Goal: Transaction & Acquisition: Book appointment/travel/reservation

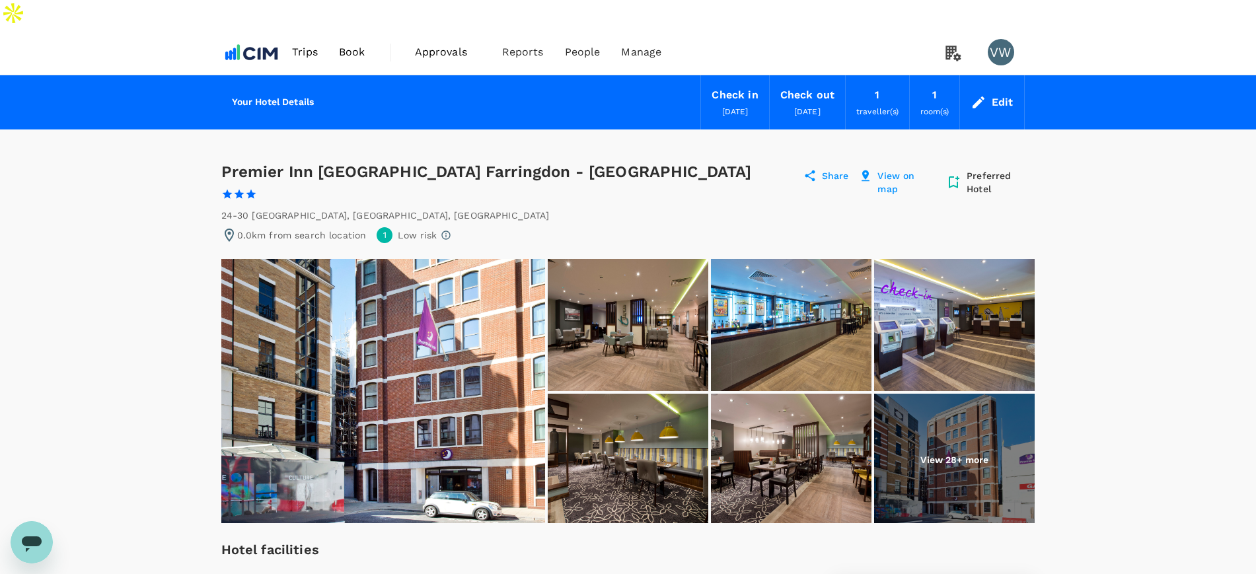
click at [992, 93] on div "Edit" at bounding box center [1003, 102] width 22 height 18
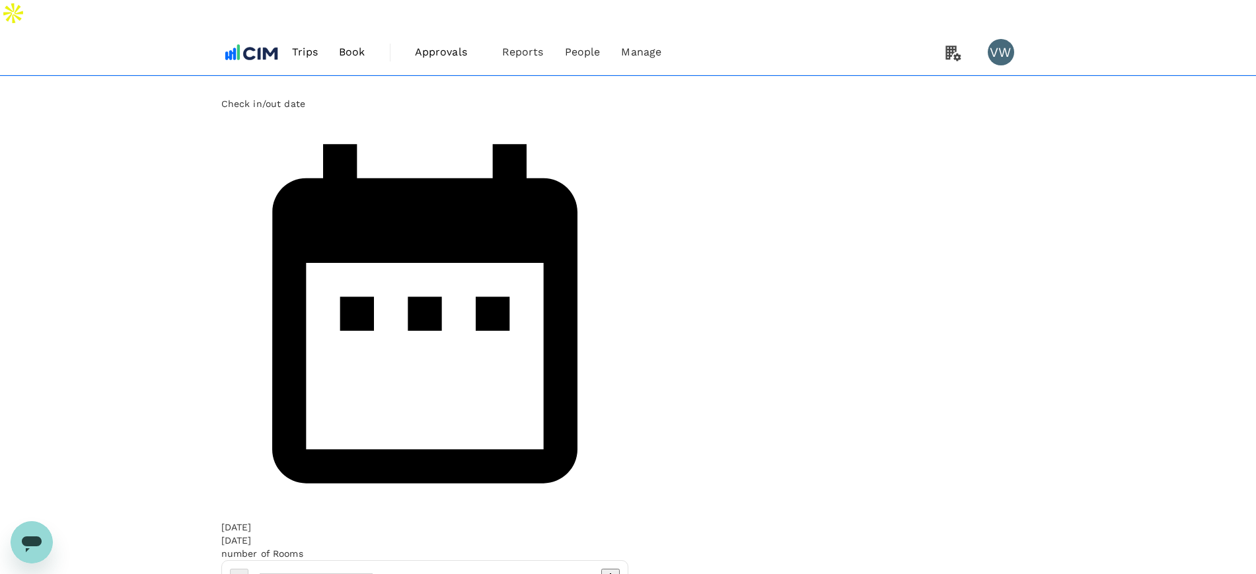
click at [354, 44] on span "Book" at bounding box center [352, 52] width 26 height 16
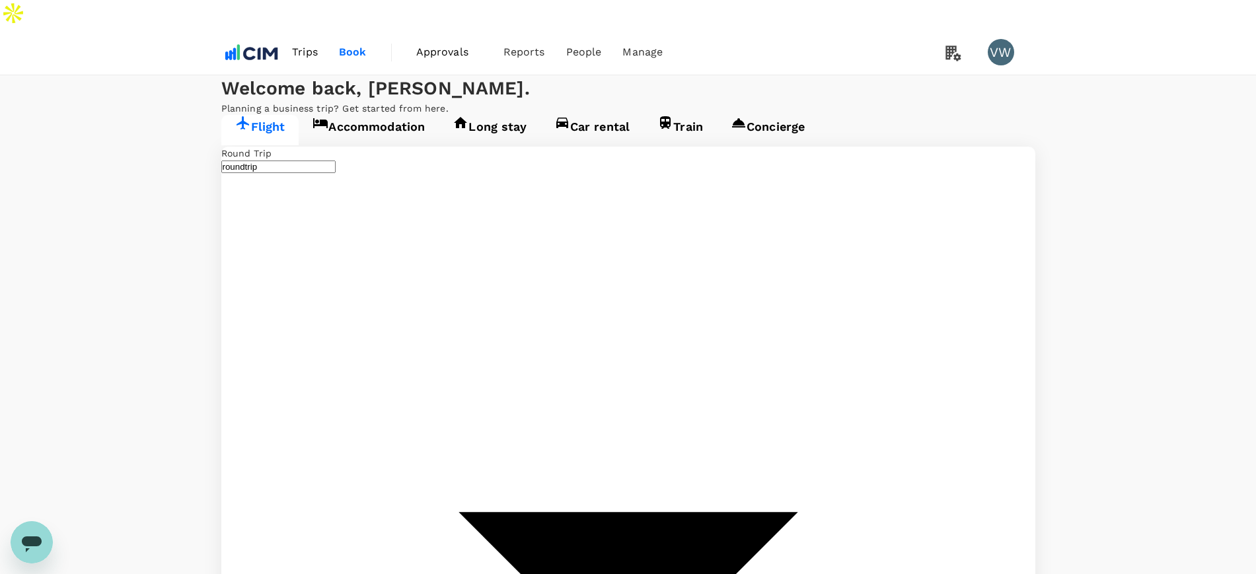
type input "Shannon Intl (SNN)"
type input "John F. Kennedy Intl (JFK)"
type input "Shannon Intl (SNN)"
type input "John F. Kennedy Intl (JFK)"
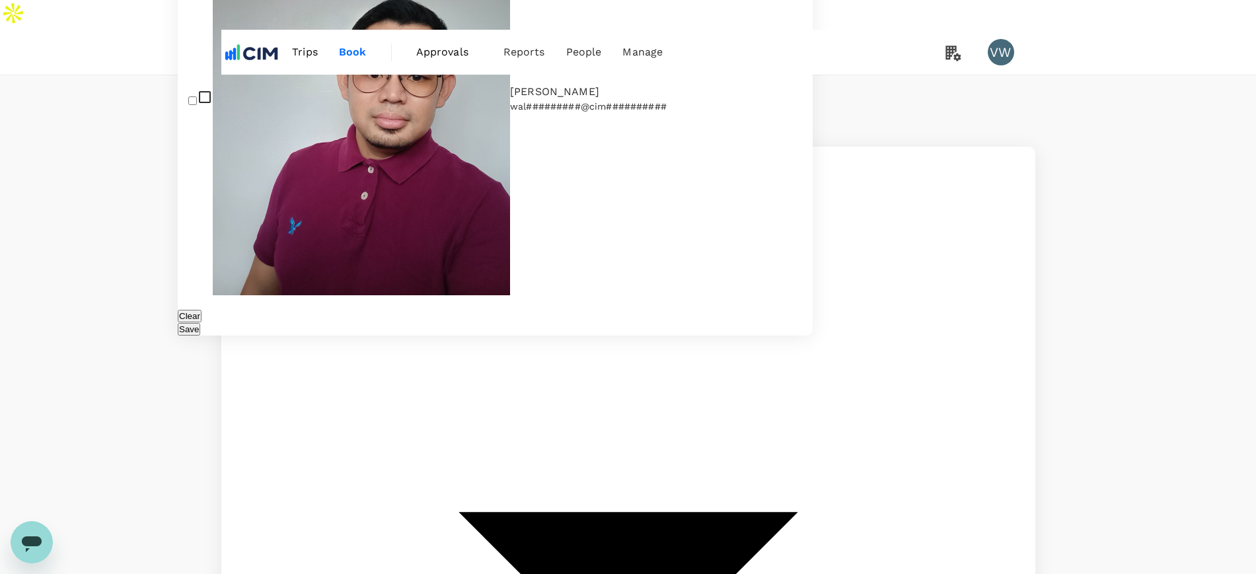
drag, startPoint x: 320, startPoint y: 92, endPoint x: 328, endPoint y: 106, distance: 16.0
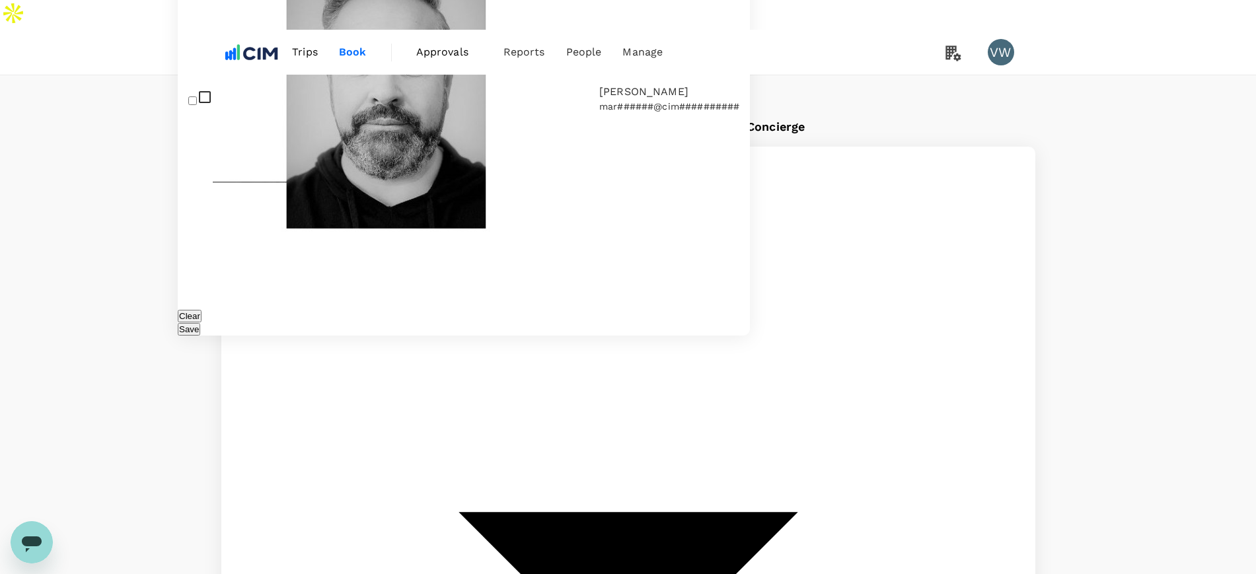
type input "mark"
click at [197, 105] on input "checkbox" at bounding box center [192, 100] width 9 height 9
checkbox input "true"
click at [200, 323] on button "Save" at bounding box center [189, 329] width 22 height 13
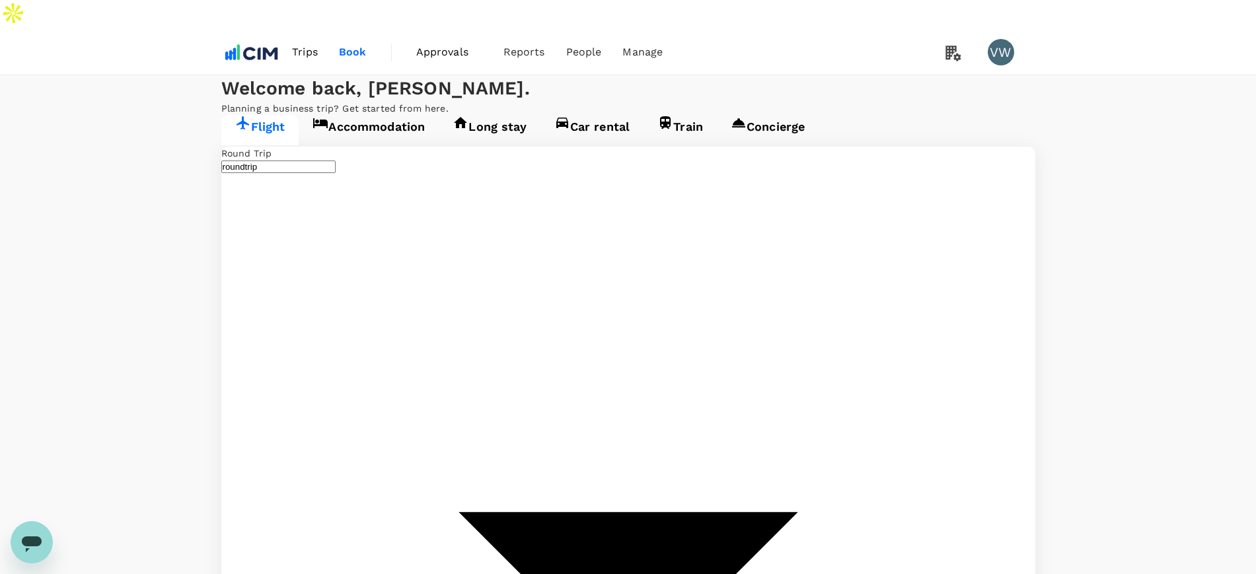
click at [357, 145] on link "Accommodation" at bounding box center [369, 130] width 140 height 30
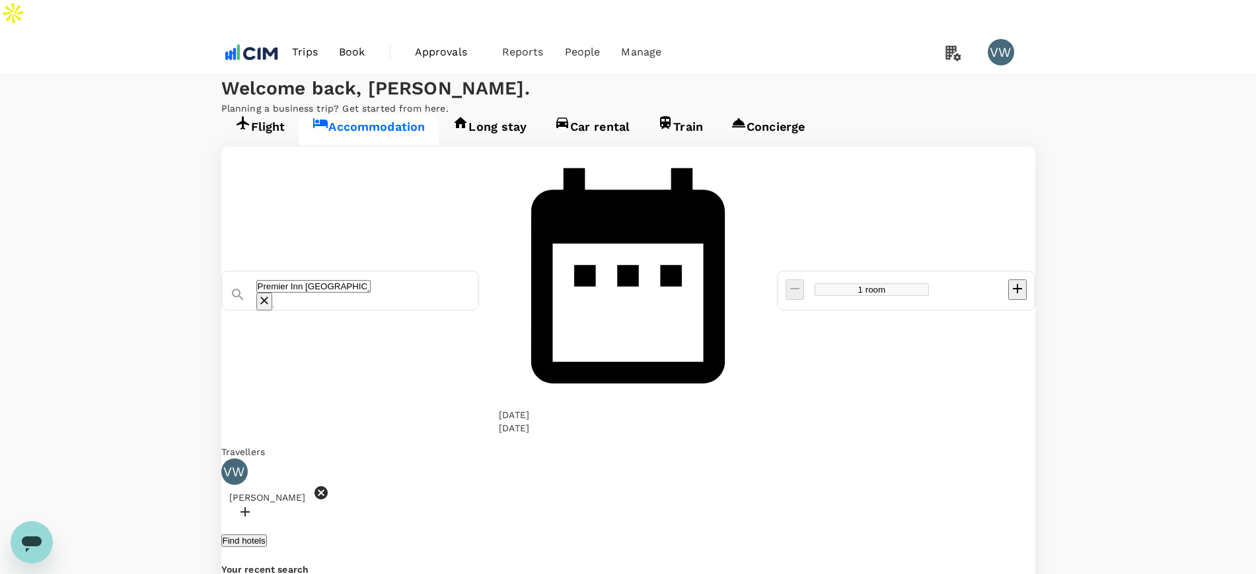
click at [371, 280] on input "Premier Inn London Blackfriars" at bounding box center [313, 286] width 114 height 13
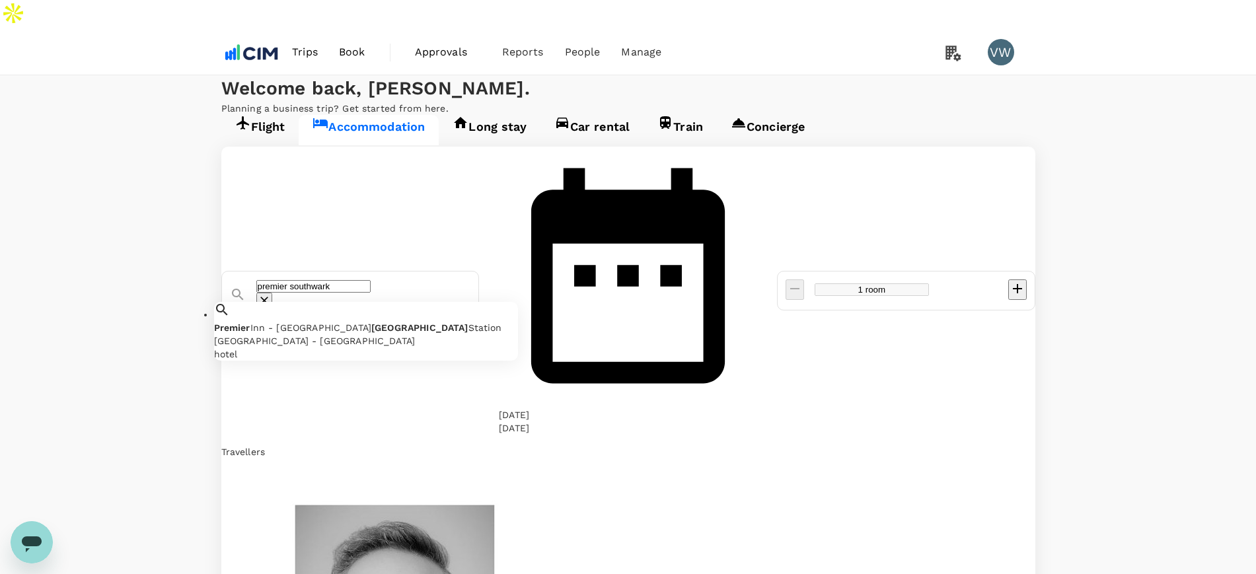
click at [435, 322] on span "Southwark" at bounding box center [419, 327] width 97 height 11
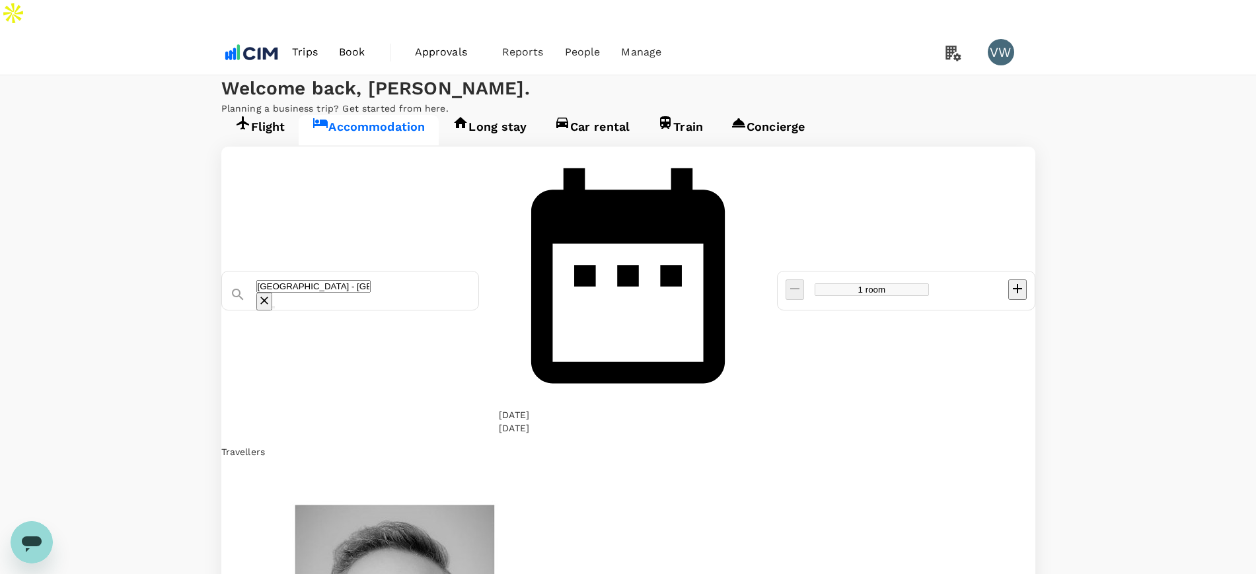
type input "Premier Inn - London Southwark Station"
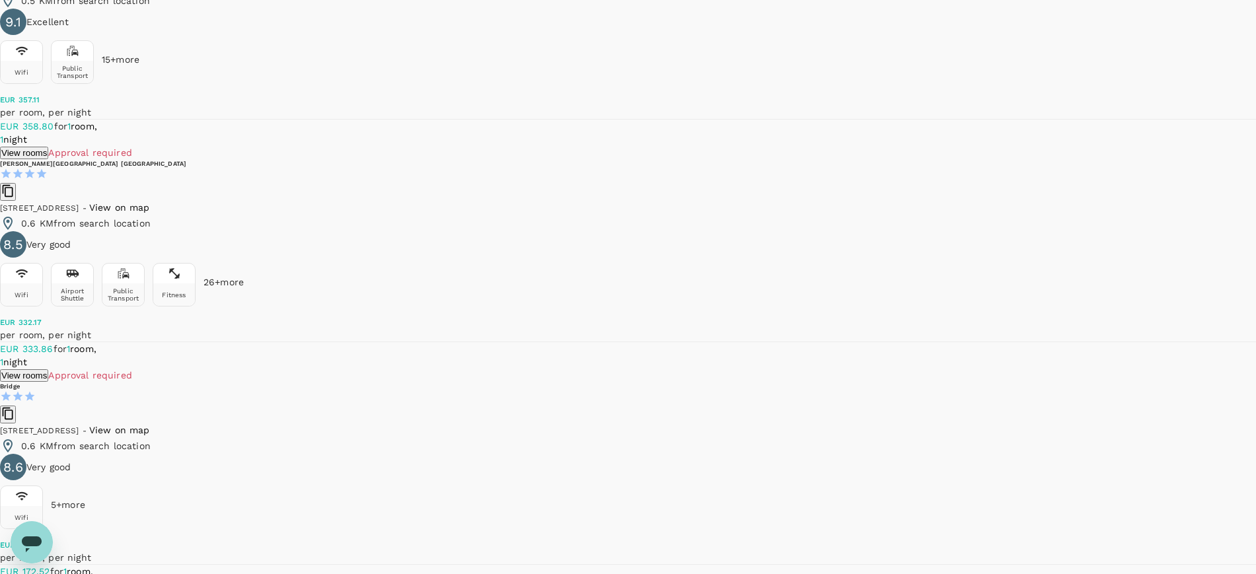
scroll to position [2890, 0]
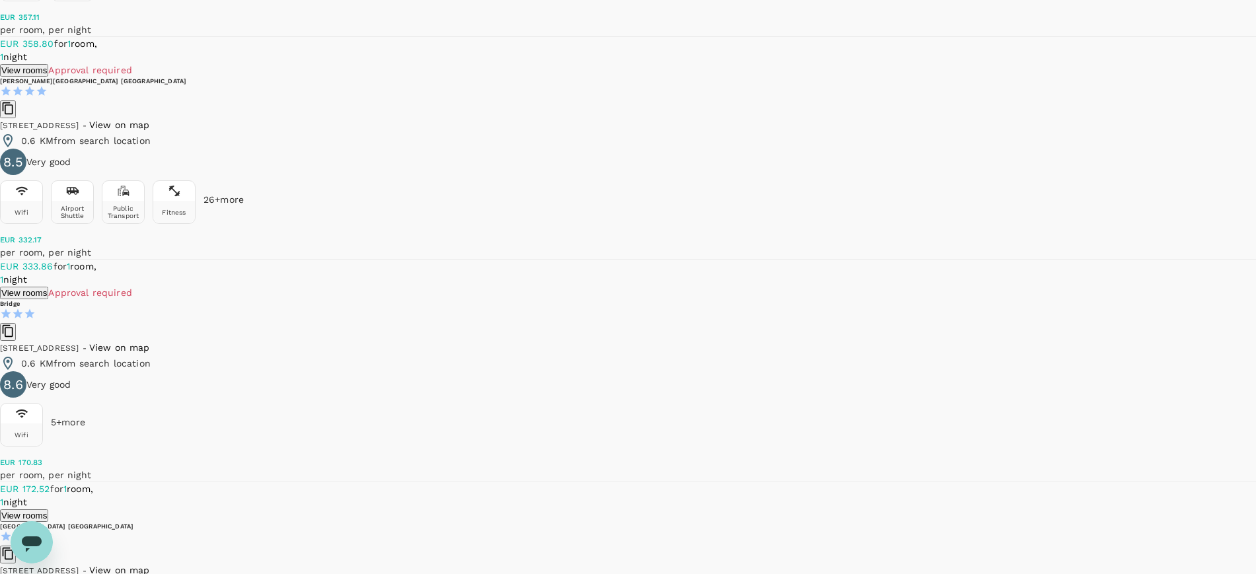
type input "335.3"
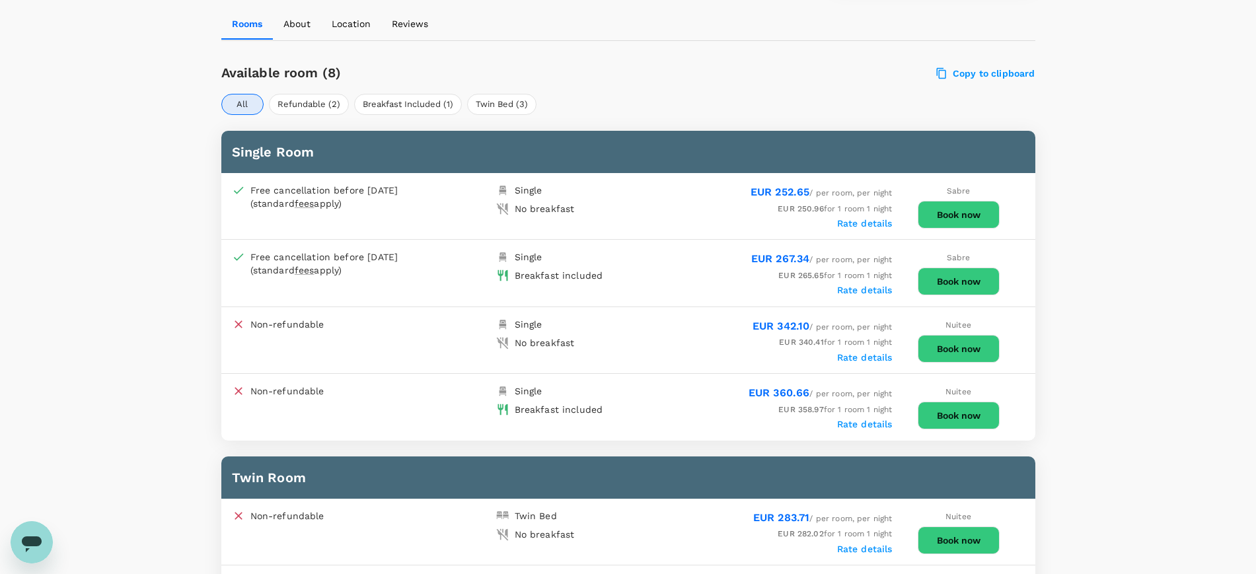
scroll to position [661, 0]
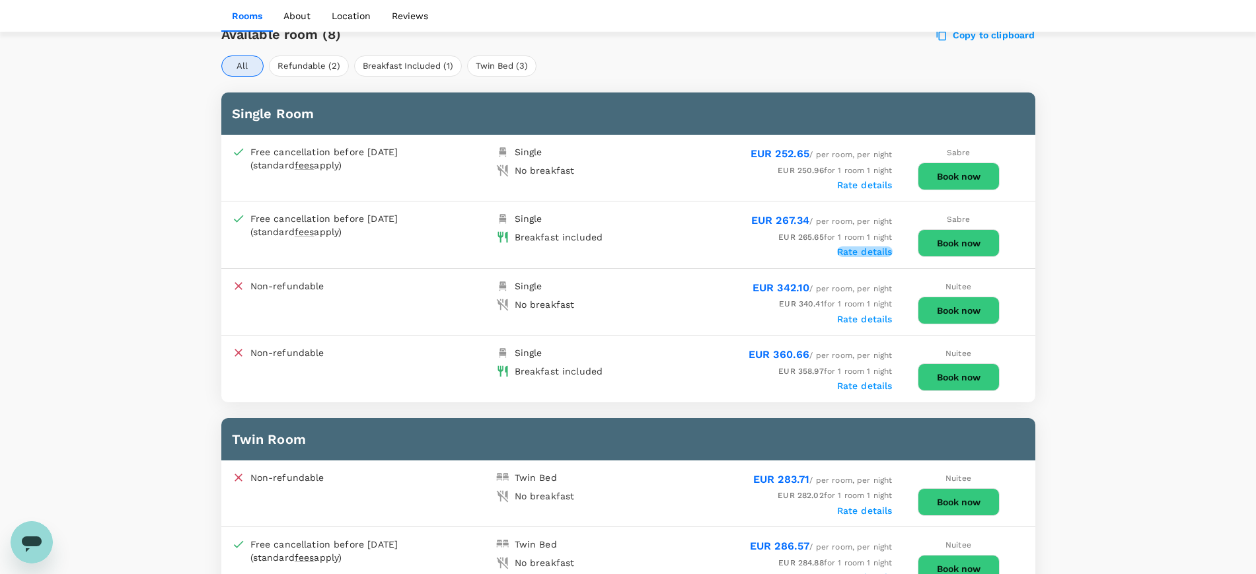
click at [863, 246] on label "Rate details" at bounding box center [864, 251] width 55 height 11
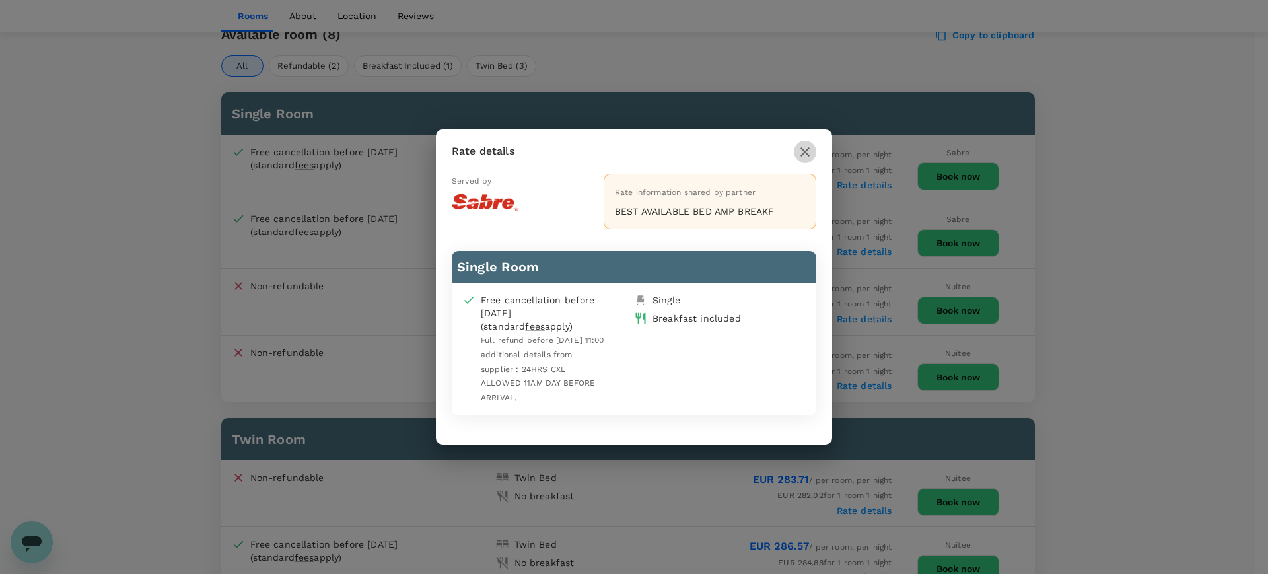
click at [807, 155] on icon "button" at bounding box center [805, 152] width 16 height 16
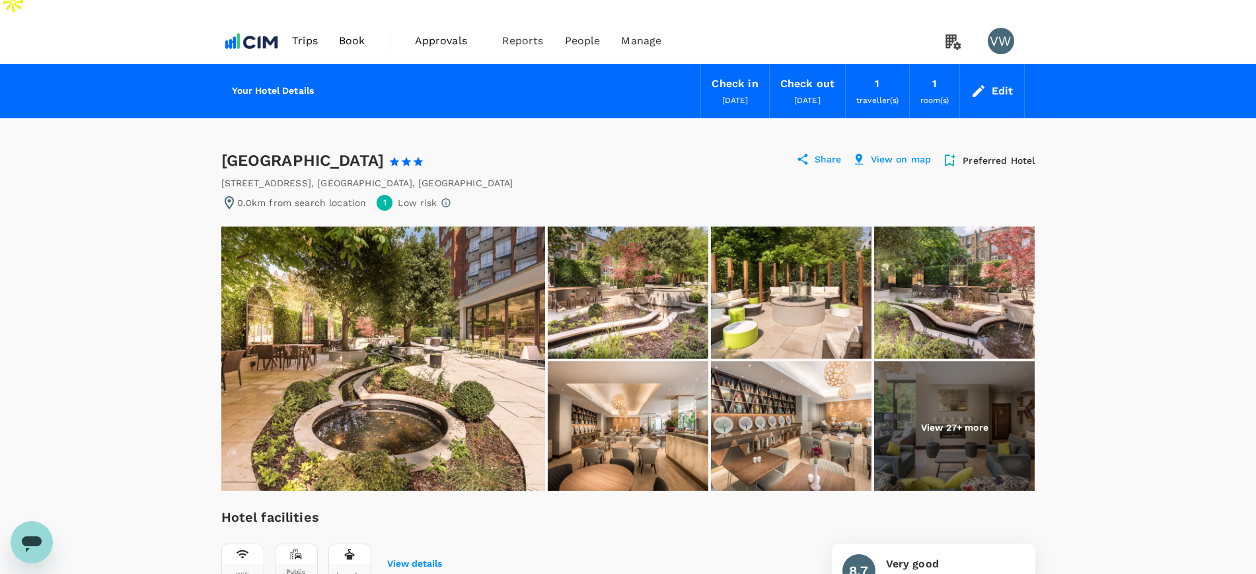
scroll to position [0, 0]
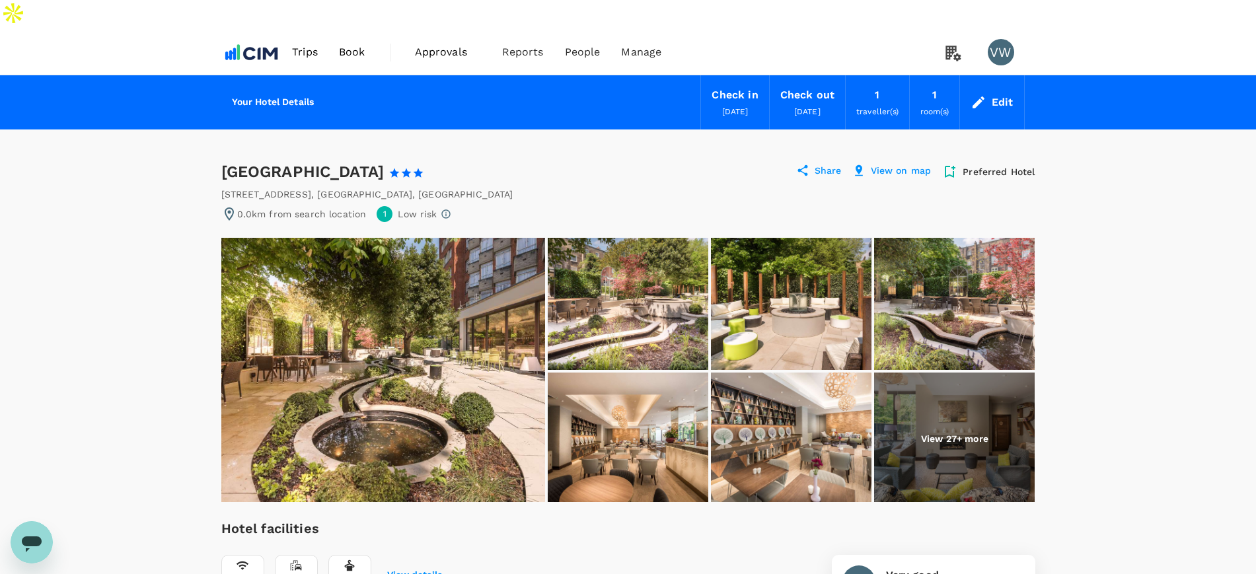
click at [976, 432] on p "View 27+ more" at bounding box center [954, 438] width 67 height 13
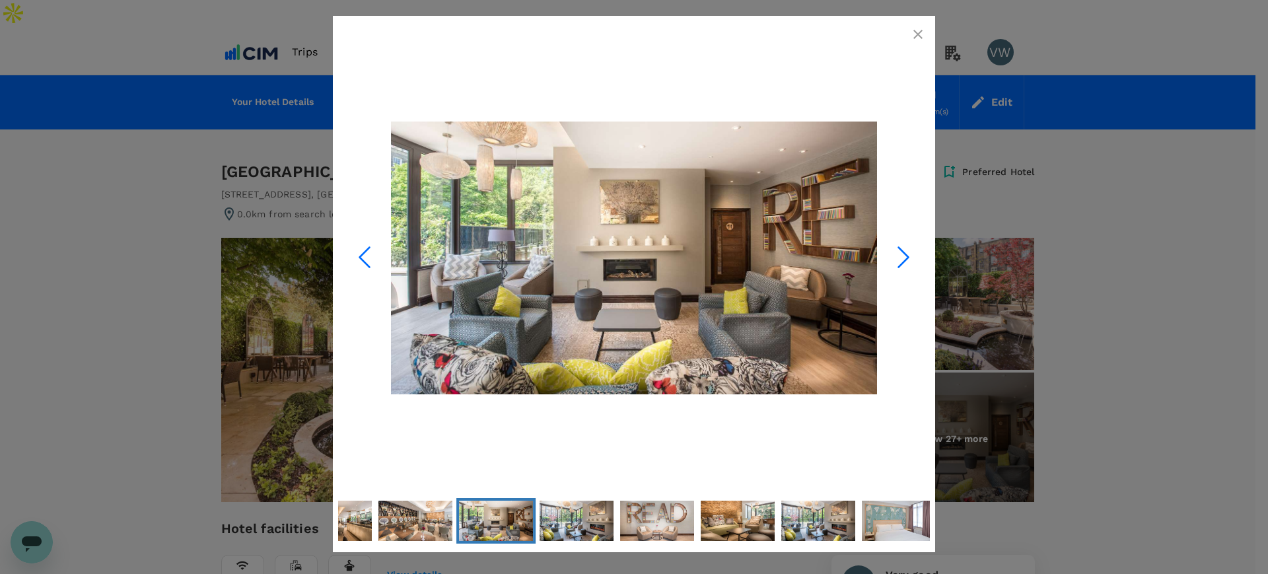
click at [907, 250] on icon "Next Slide" at bounding box center [904, 257] width 40 height 40
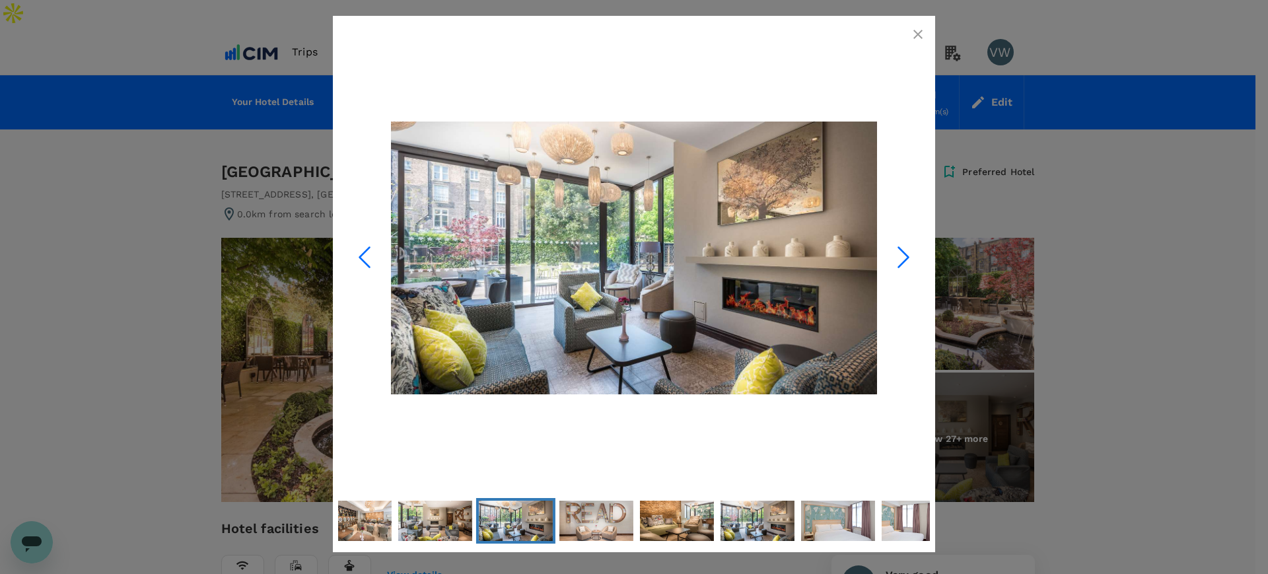
click at [907, 250] on icon "Next Slide" at bounding box center [904, 257] width 40 height 40
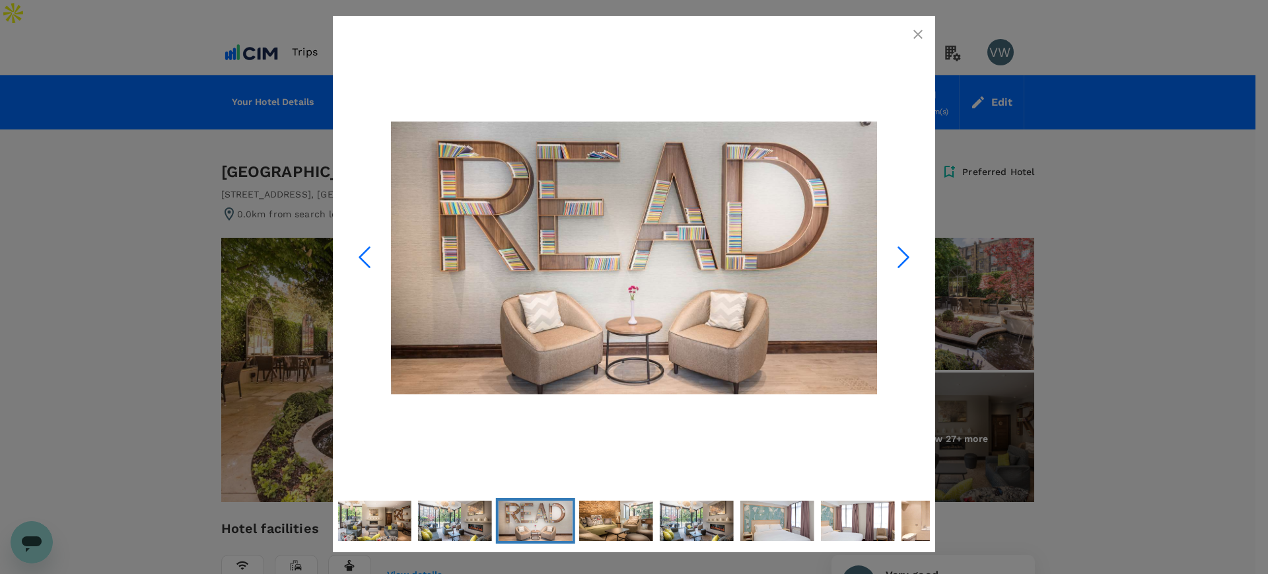
click at [907, 250] on icon "Next Slide" at bounding box center [904, 257] width 40 height 40
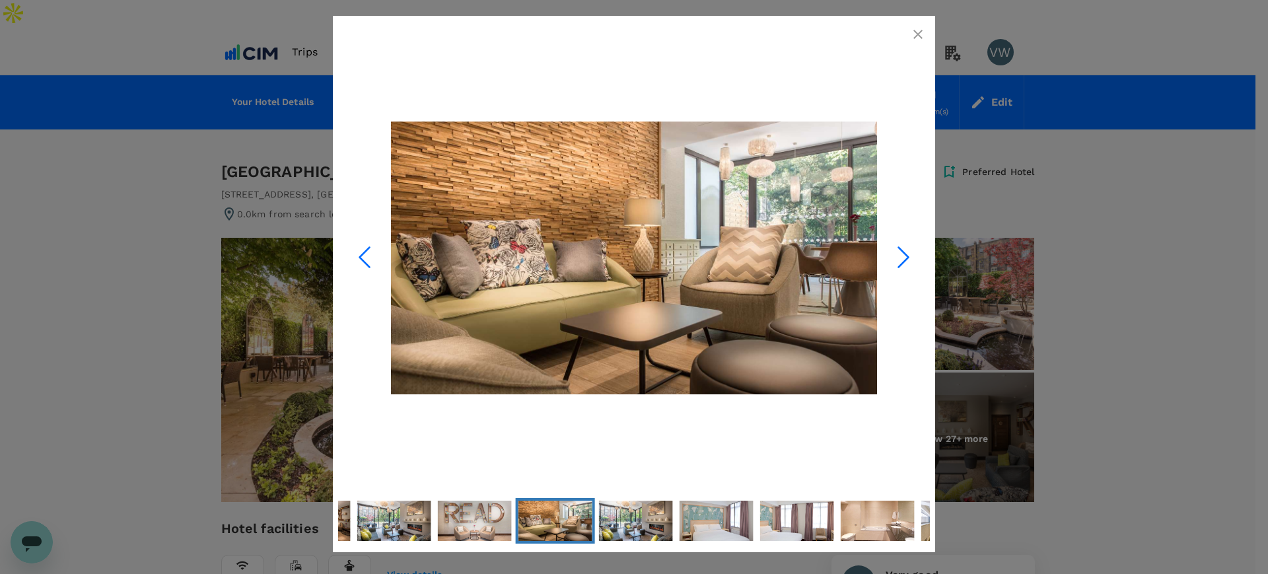
click at [907, 250] on icon "Next Slide" at bounding box center [904, 257] width 40 height 40
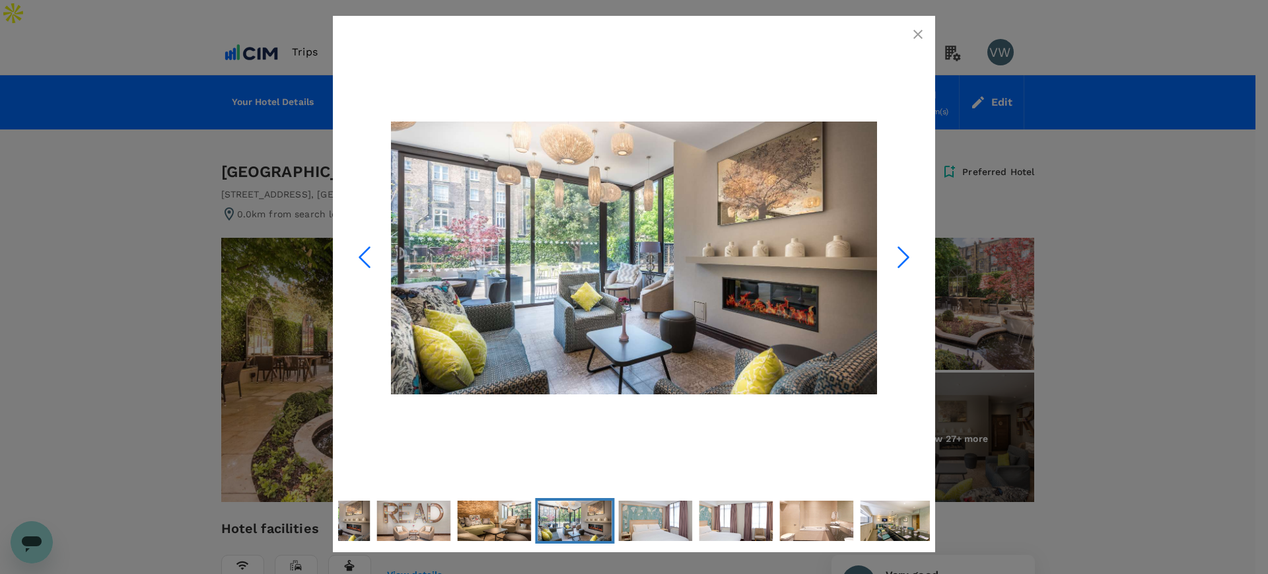
click at [905, 250] on icon "Next Slide" at bounding box center [904, 257] width 40 height 40
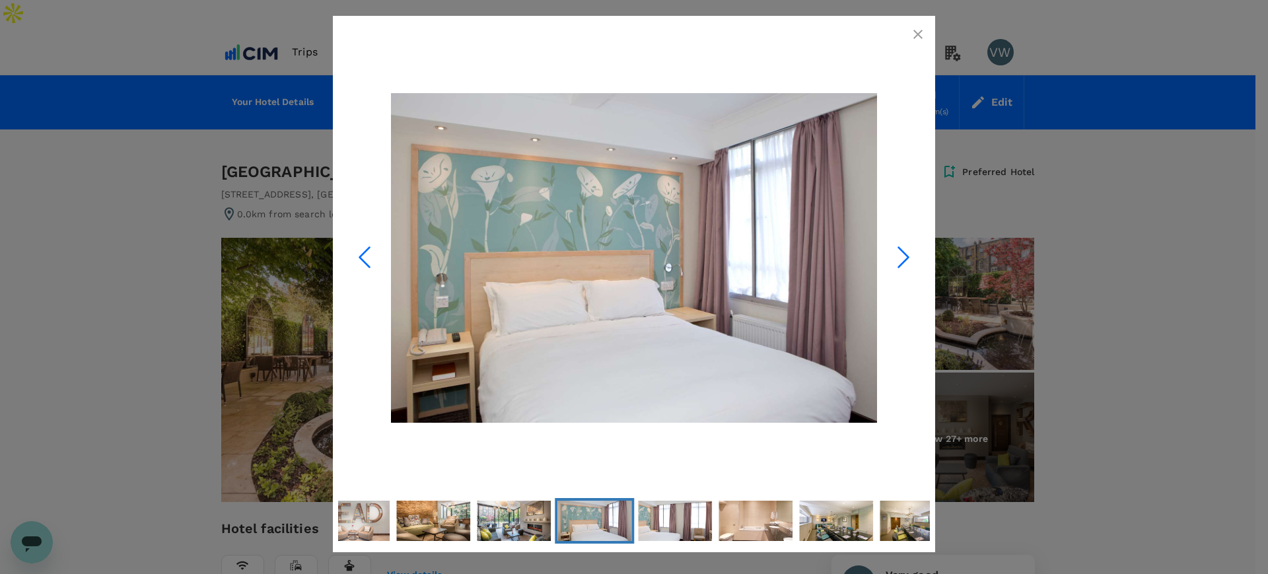
click at [904, 252] on polyline "Next Slide" at bounding box center [904, 257] width 10 height 20
click at [900, 253] on icon "Next Slide" at bounding box center [904, 257] width 40 height 40
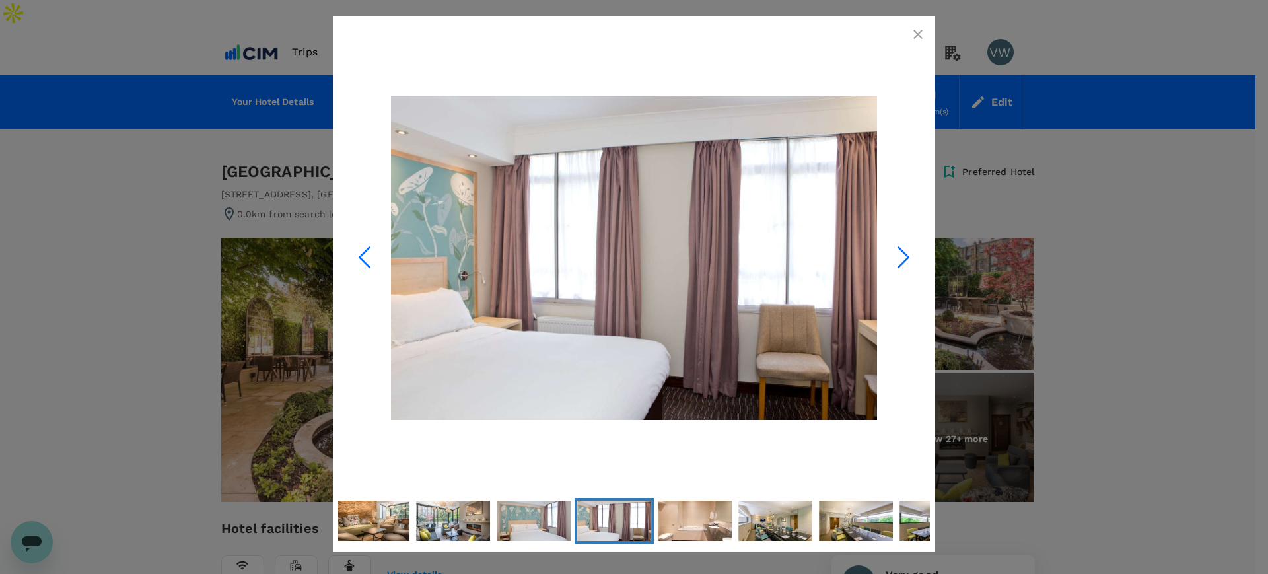
click at [900, 253] on icon "Next Slide" at bounding box center [904, 257] width 40 height 40
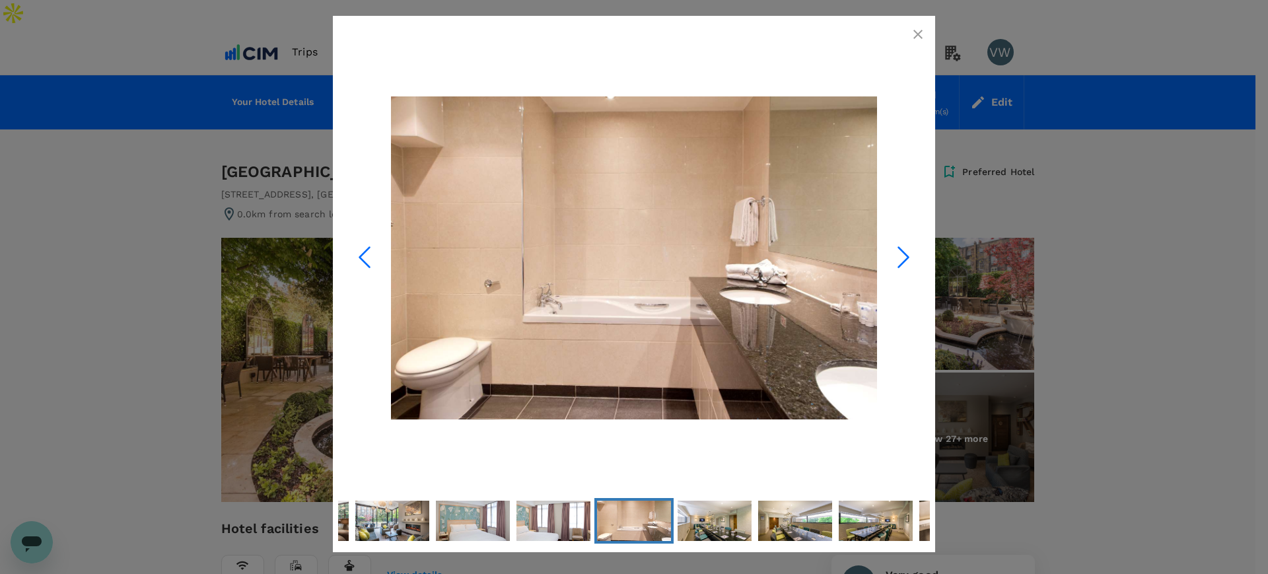
click at [900, 254] on icon "Next Slide" at bounding box center [904, 257] width 40 height 40
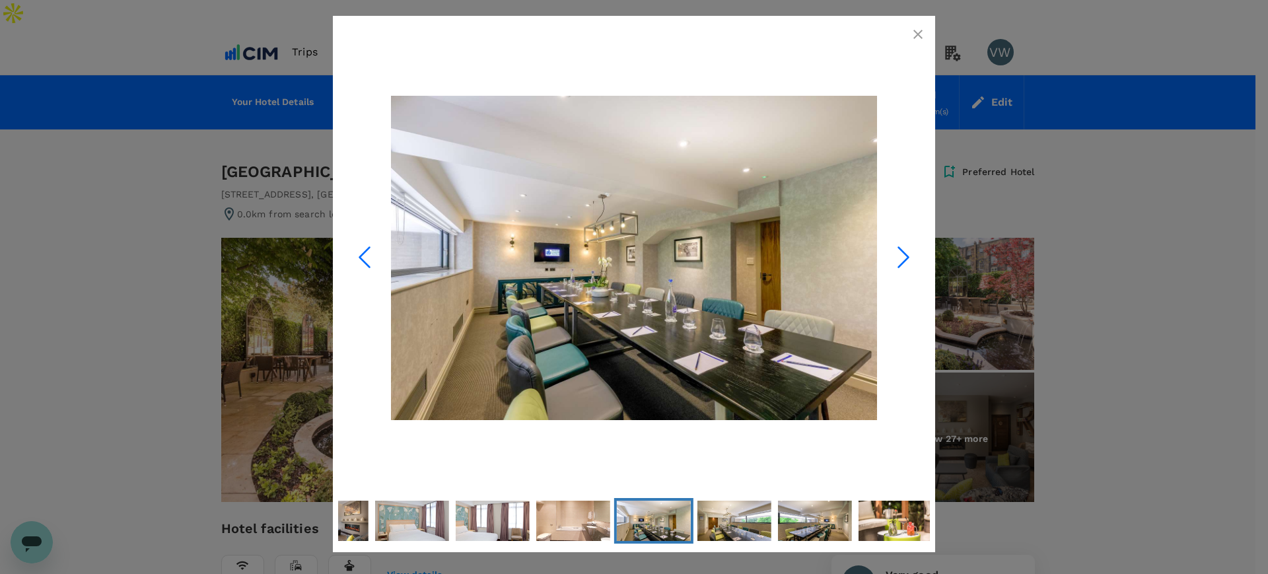
click at [900, 254] on icon "Next Slide" at bounding box center [904, 257] width 40 height 40
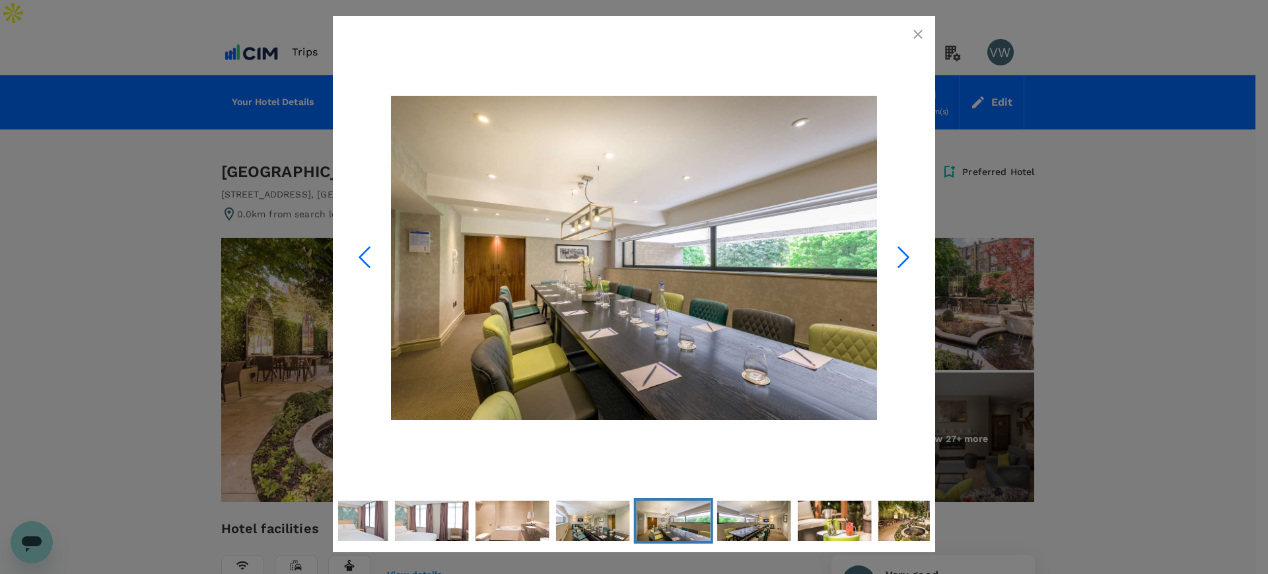
click at [900, 254] on icon "Next Slide" at bounding box center [904, 257] width 40 height 40
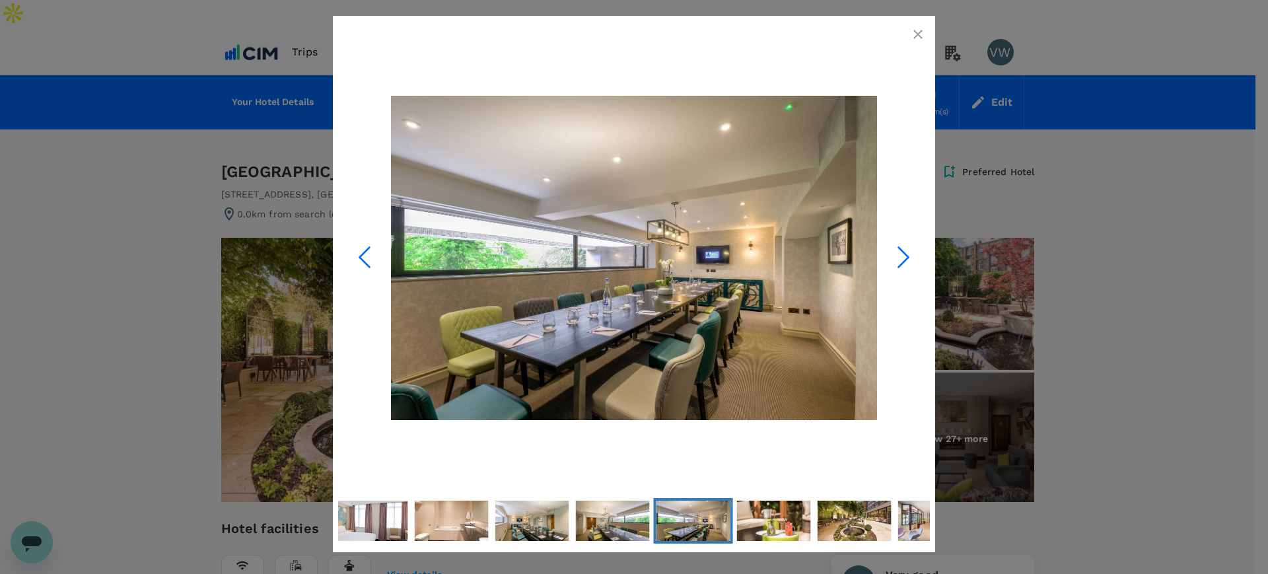
click at [900, 254] on icon "Next Slide" at bounding box center [904, 257] width 40 height 40
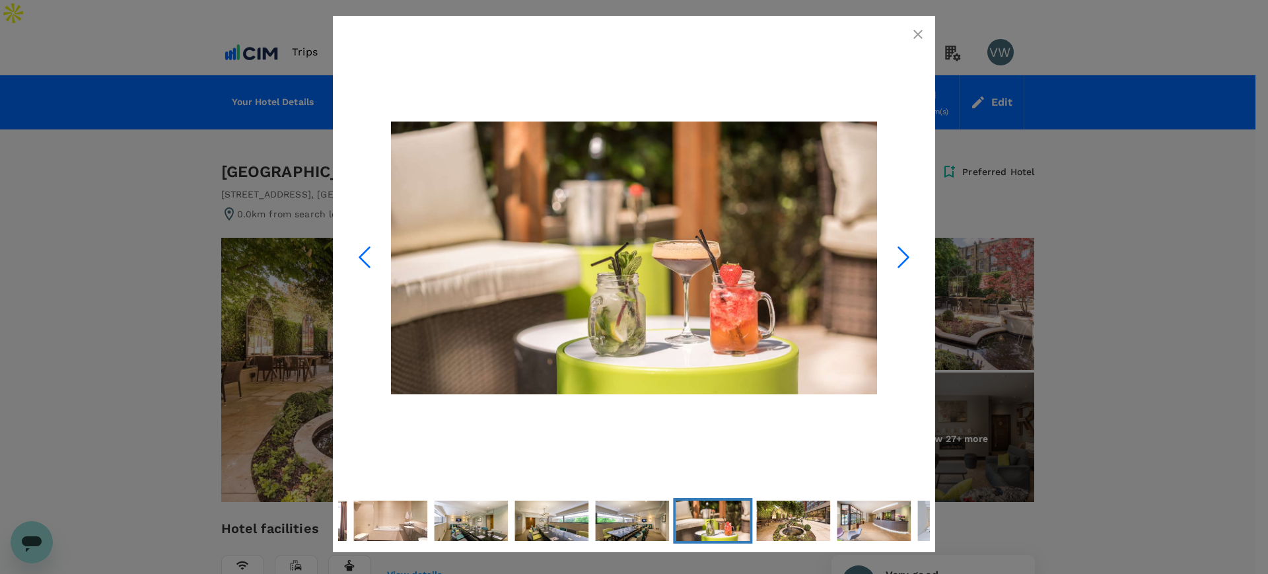
click at [900, 253] on icon "Next Slide" at bounding box center [904, 257] width 40 height 40
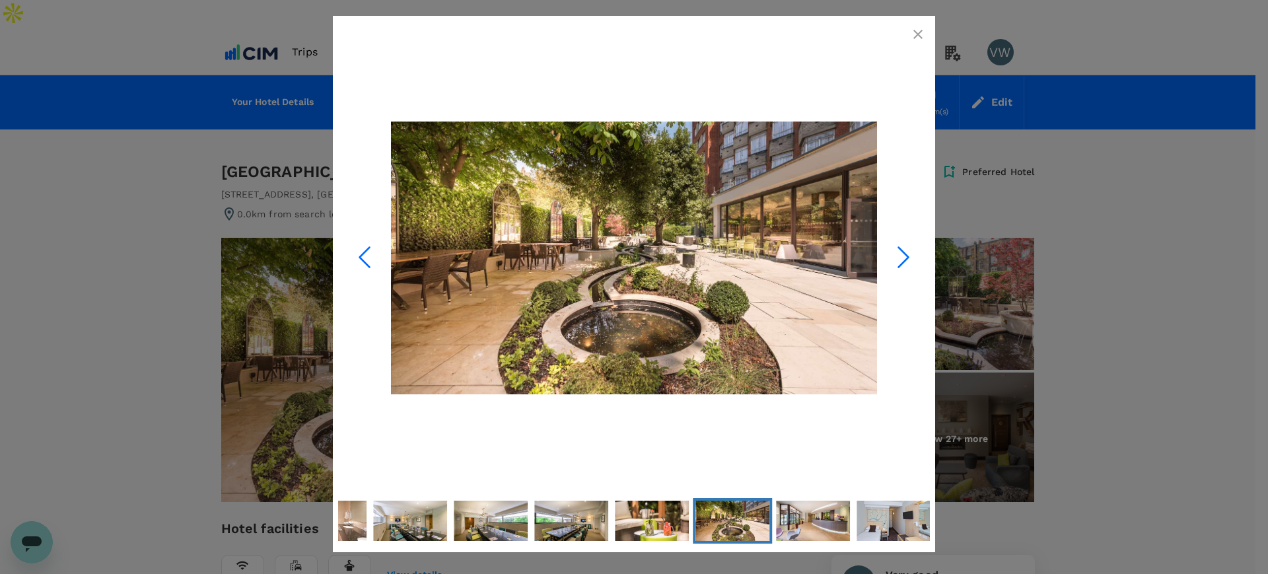
click at [900, 253] on icon "Next Slide" at bounding box center [904, 257] width 40 height 40
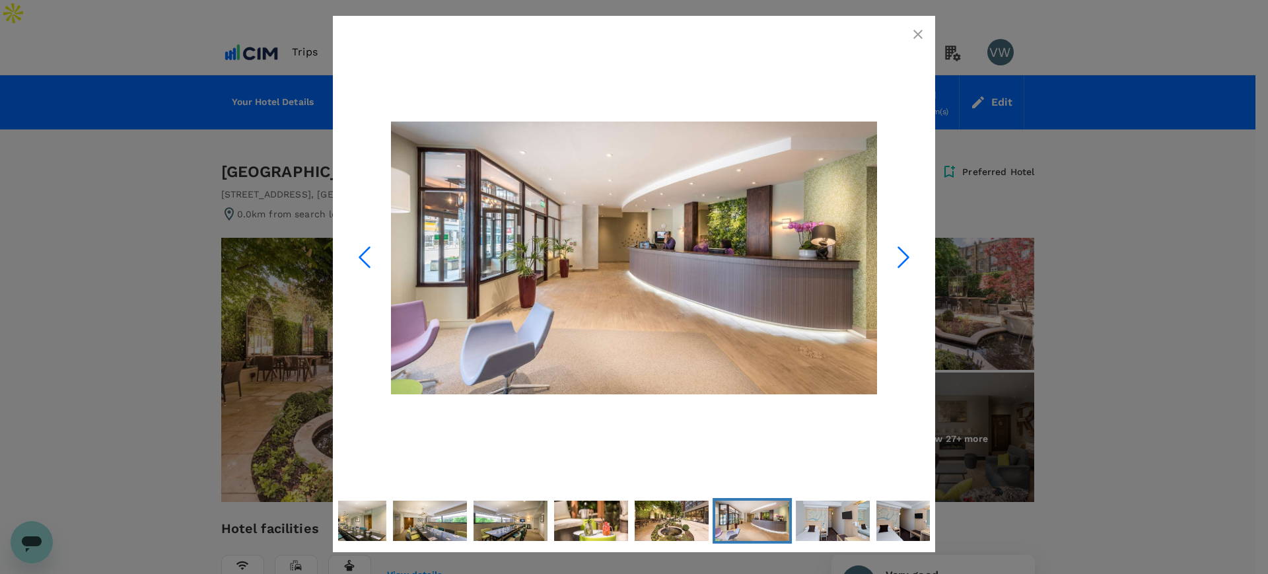
click at [900, 253] on icon "Next Slide" at bounding box center [904, 257] width 40 height 40
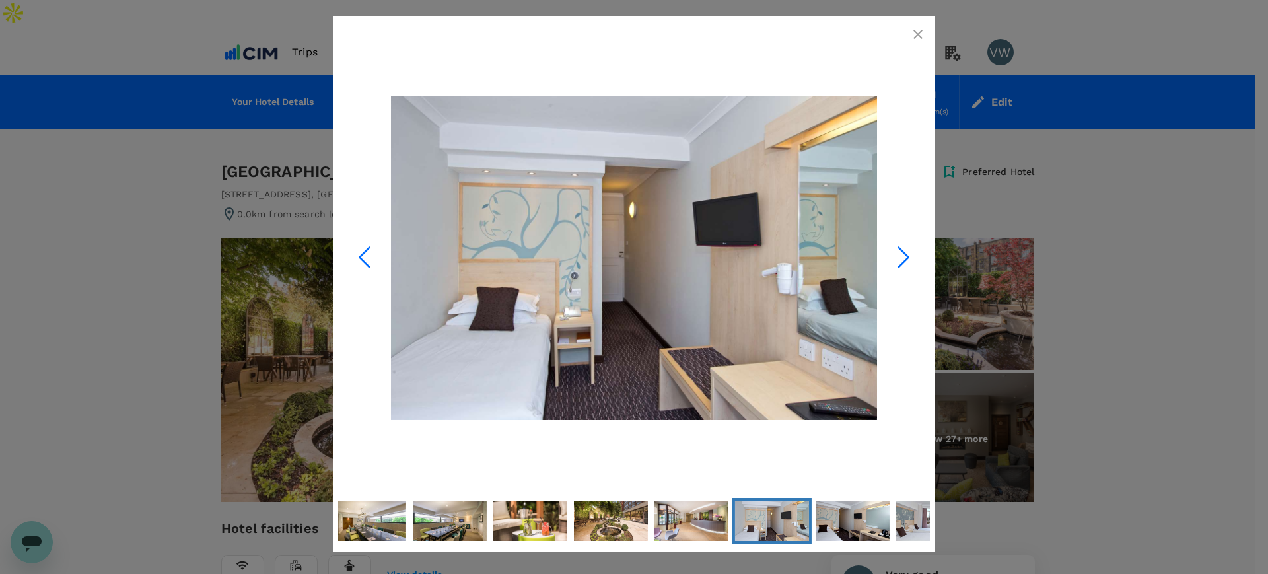
click at [900, 253] on icon "Next Slide" at bounding box center [904, 257] width 40 height 40
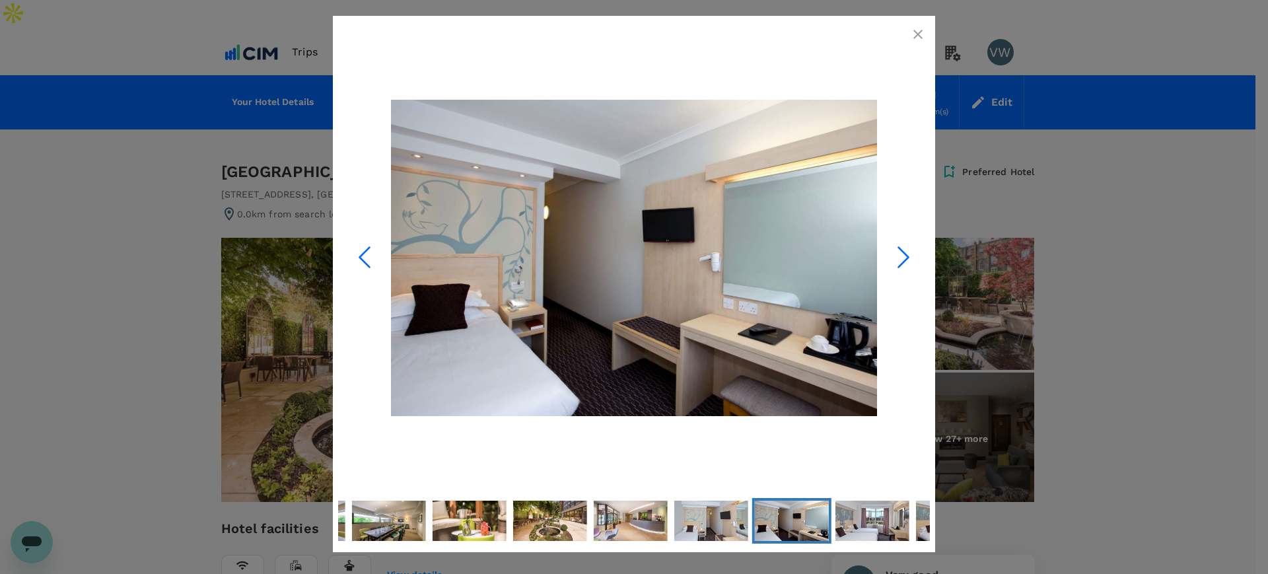
click at [900, 253] on icon "Next Slide" at bounding box center [904, 257] width 40 height 40
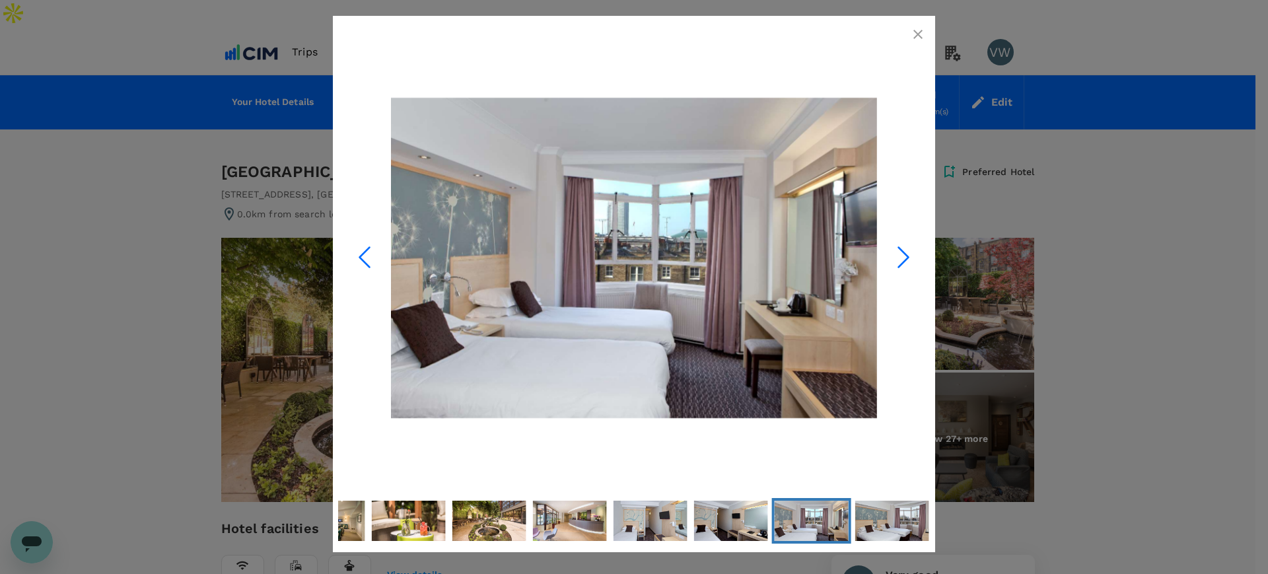
click at [900, 253] on icon "Next Slide" at bounding box center [904, 257] width 40 height 40
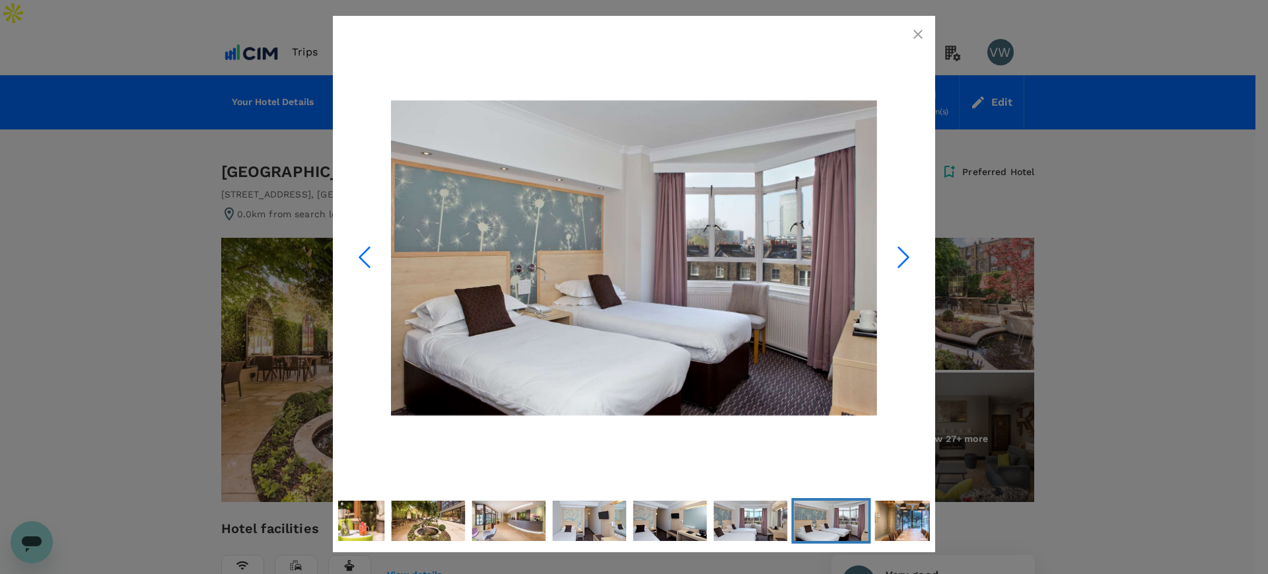
click at [900, 252] on icon "Next Slide" at bounding box center [904, 257] width 40 height 40
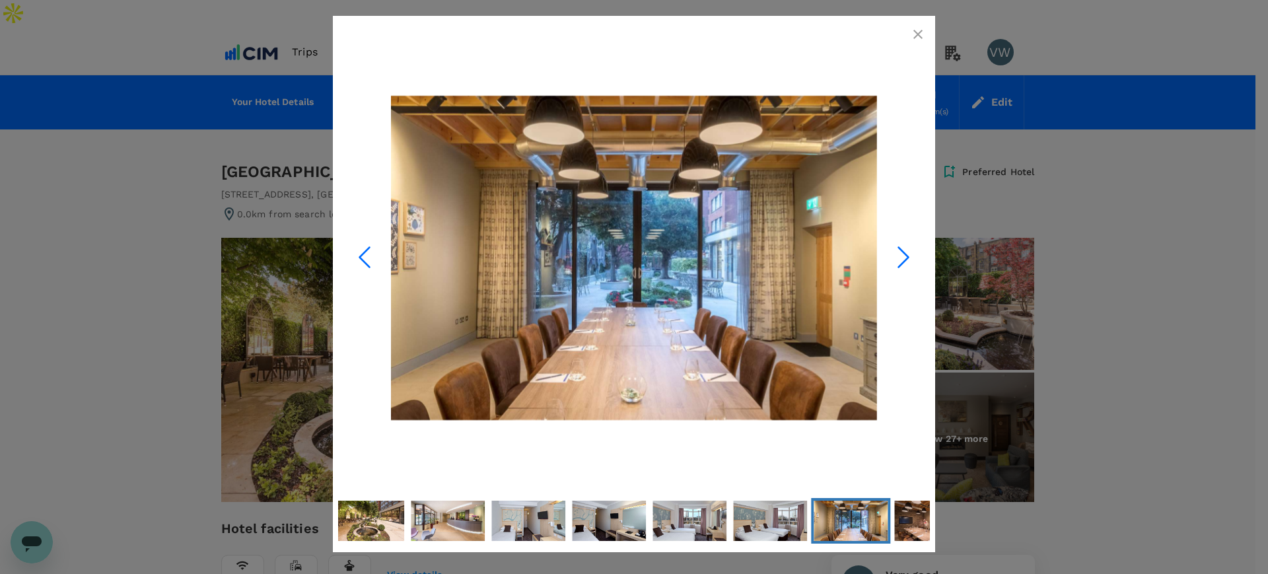
click at [900, 252] on icon "Next Slide" at bounding box center [904, 257] width 40 height 40
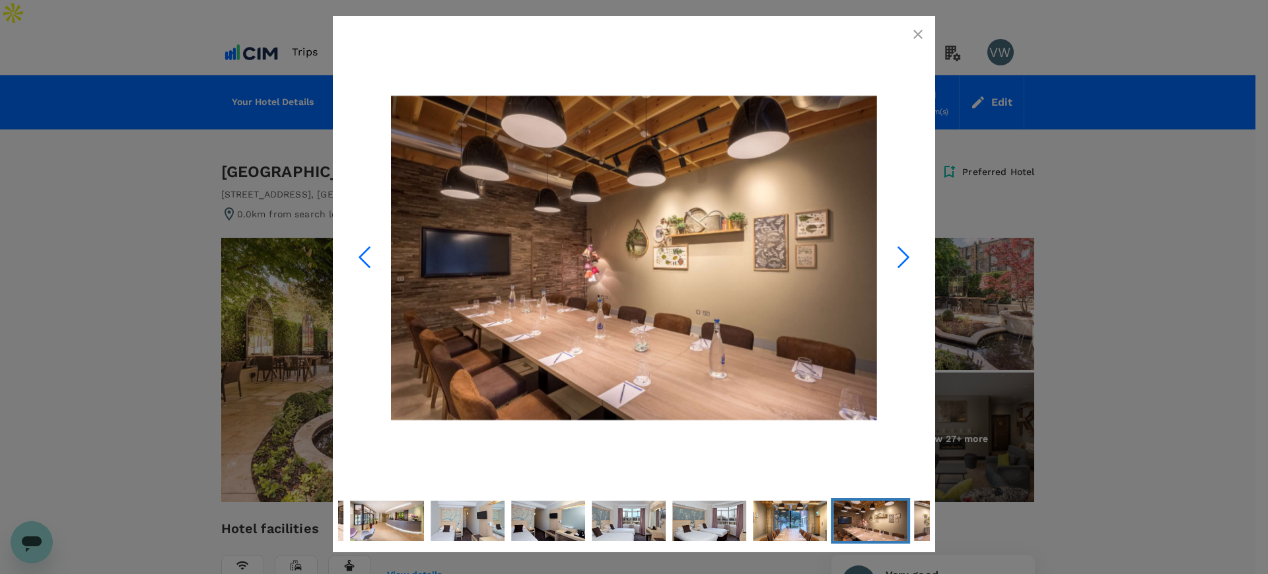
click at [900, 252] on icon "Next Slide" at bounding box center [904, 257] width 40 height 40
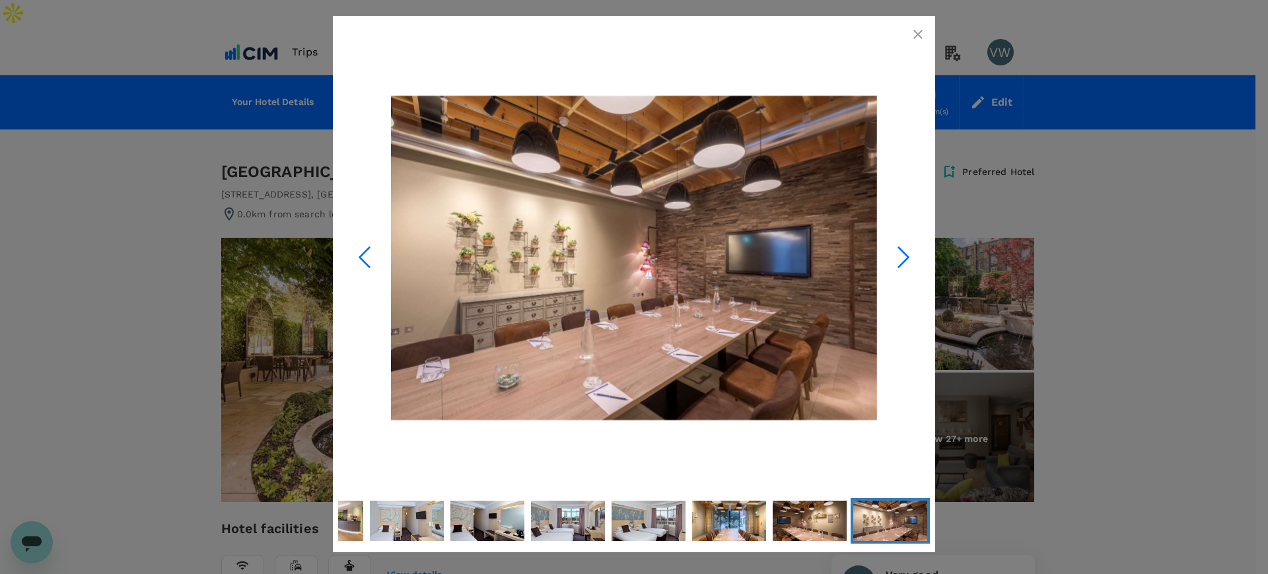
click at [900, 252] on icon "Next Slide" at bounding box center [904, 257] width 40 height 40
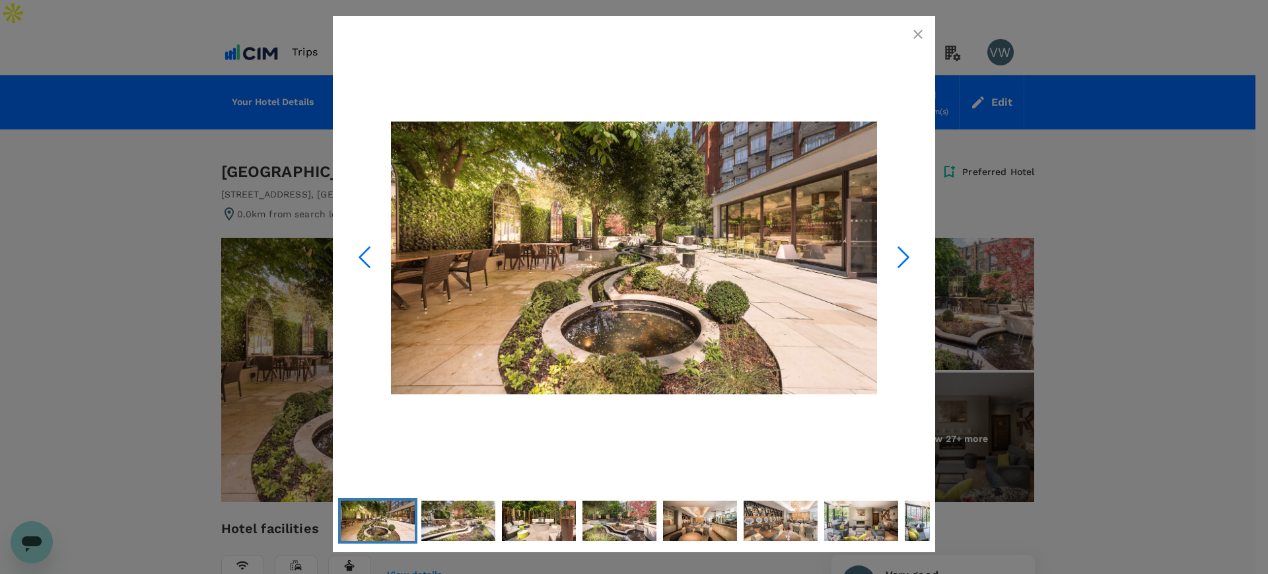
click at [900, 252] on icon "Next Slide" at bounding box center [904, 257] width 40 height 40
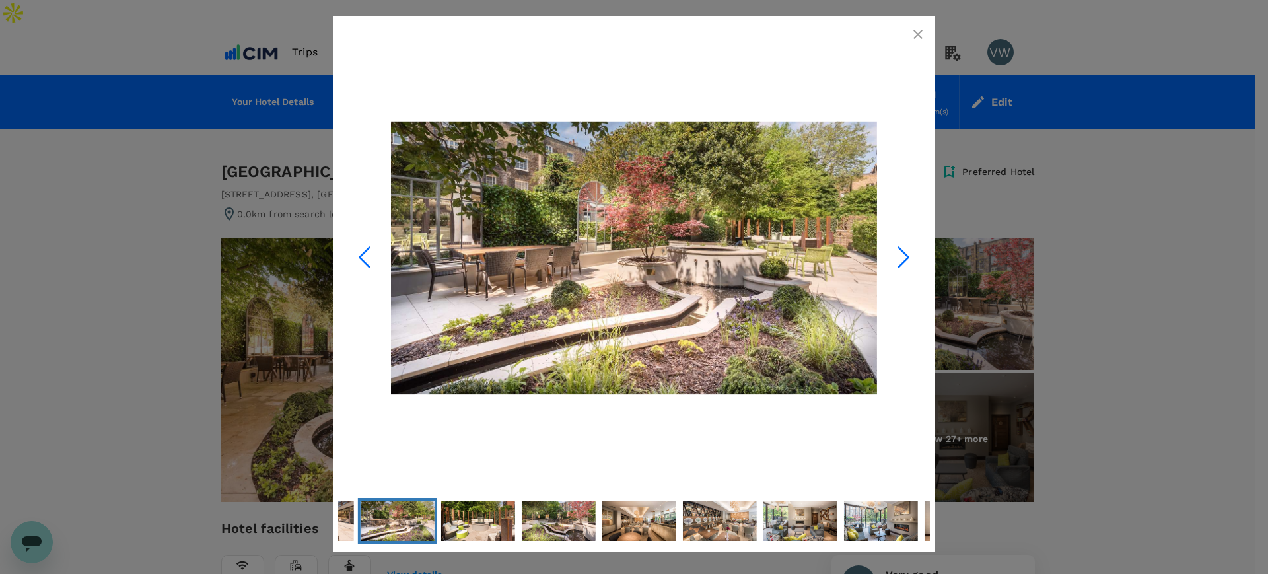
click at [916, 33] on icon "button" at bounding box center [918, 34] width 16 height 16
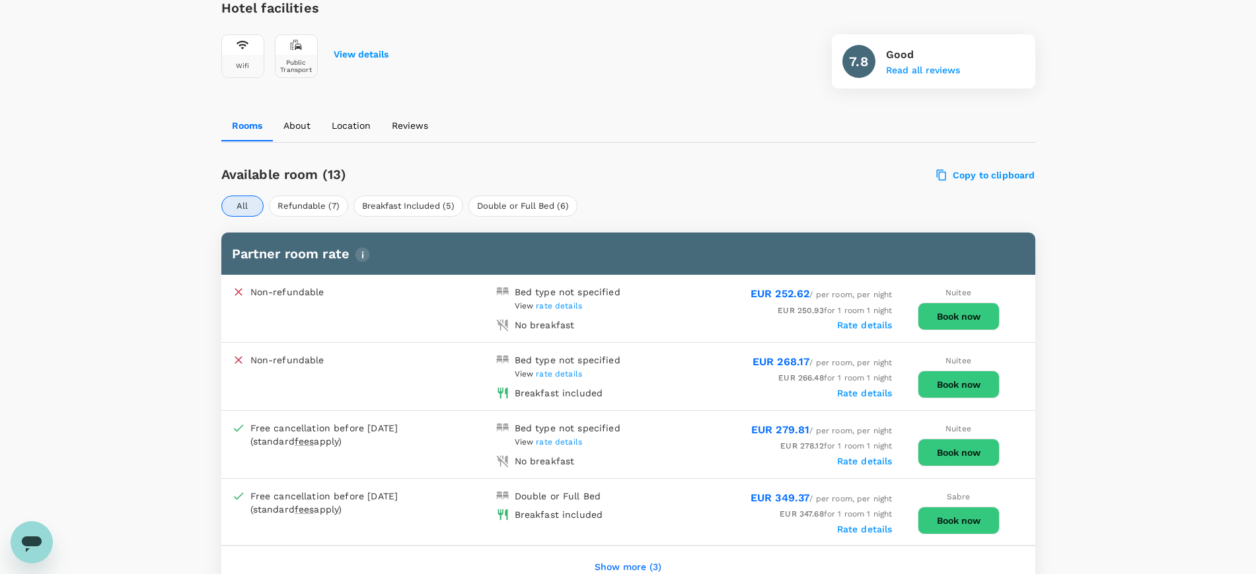
scroll to position [573, 0]
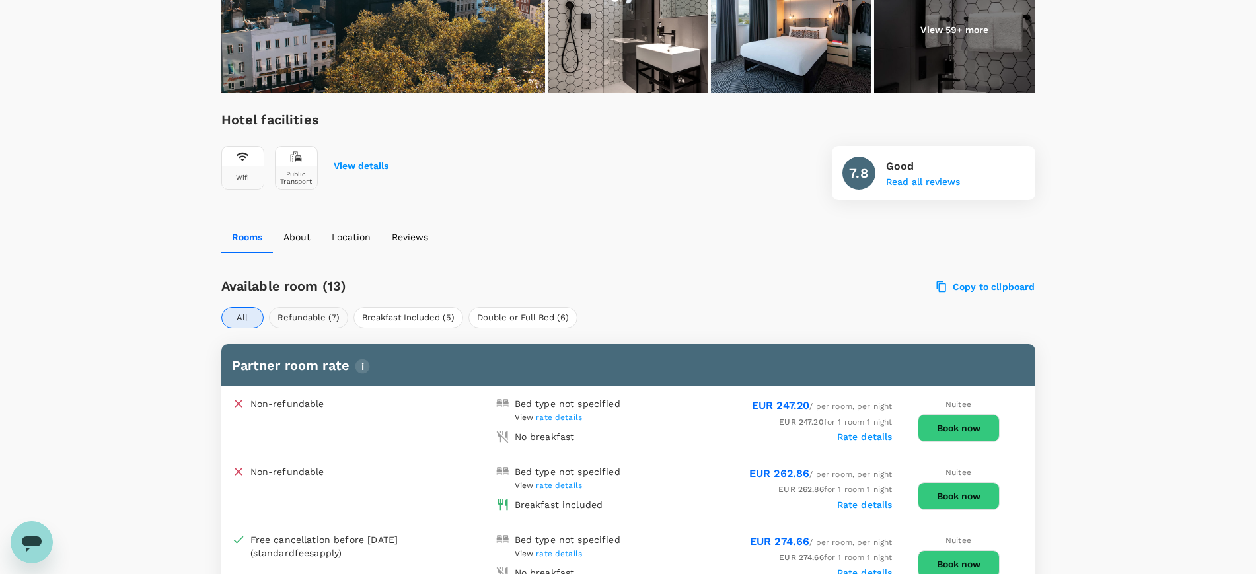
scroll to position [409, 0]
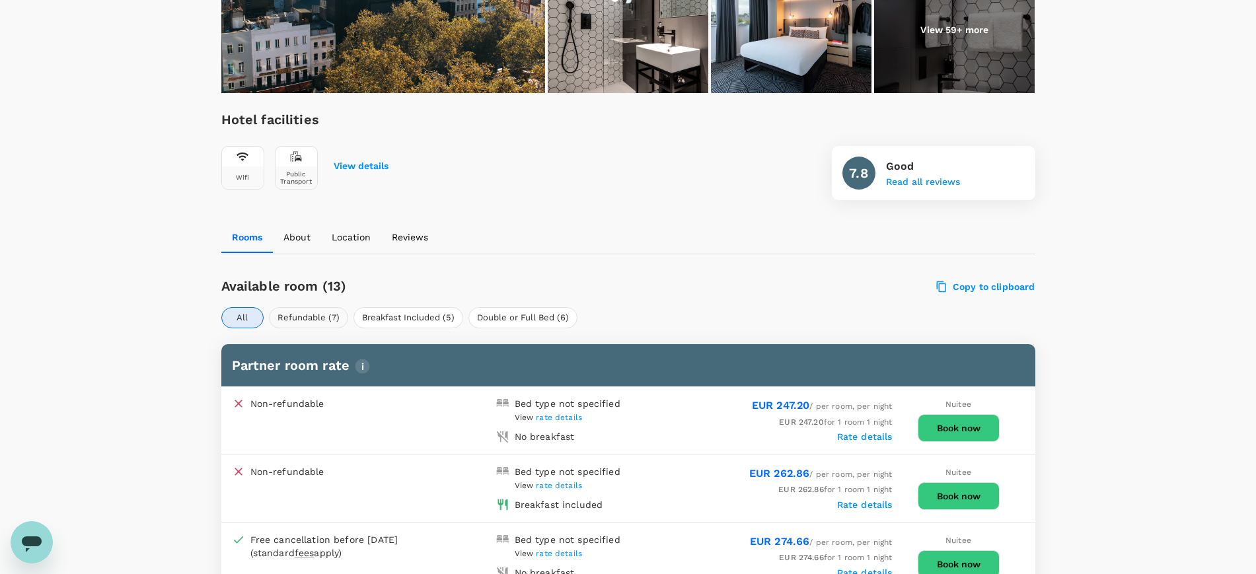
click at [308, 307] on button "Refundable (7)" at bounding box center [308, 317] width 79 height 21
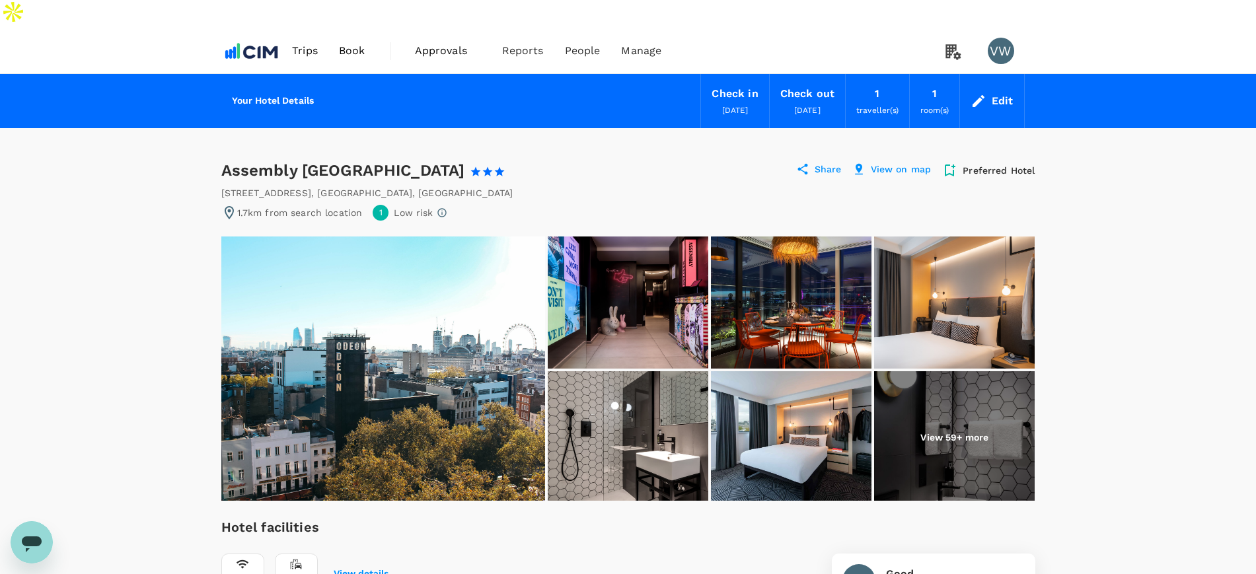
scroll to position [0, 0]
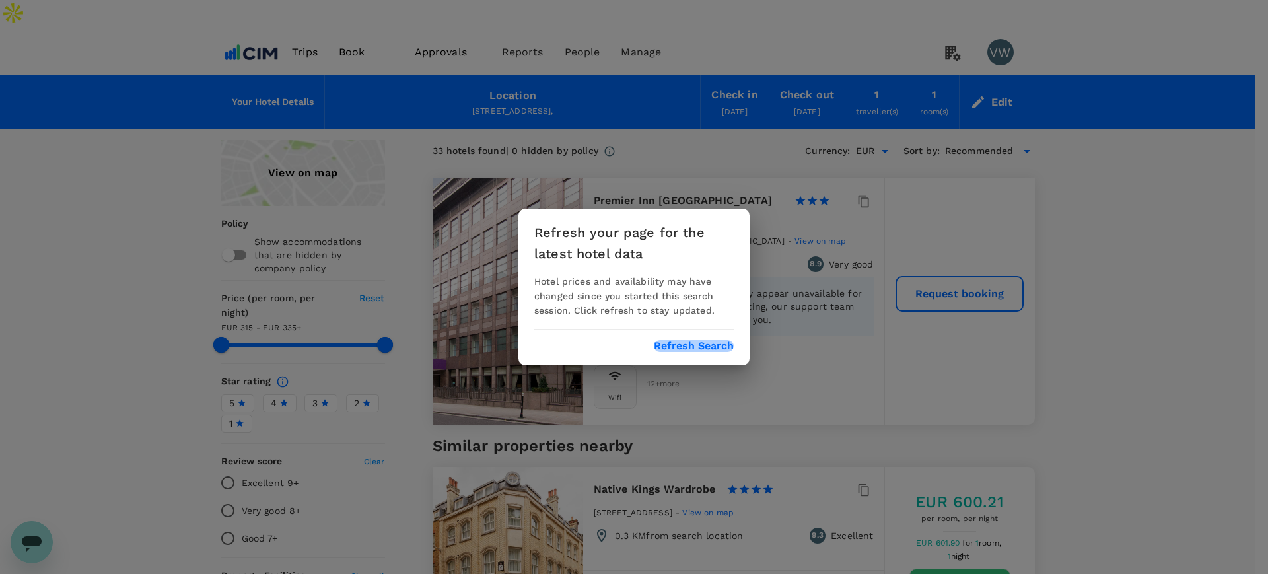
click at [668, 340] on button "Refresh Search" at bounding box center [694, 346] width 80 height 12
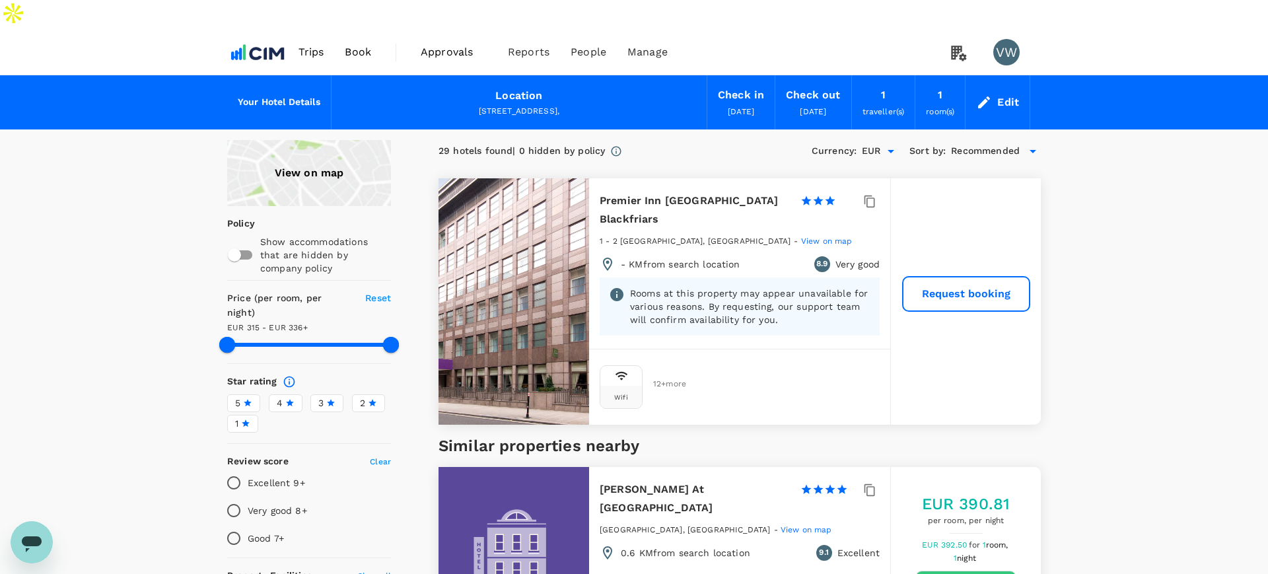
type input "335.07"
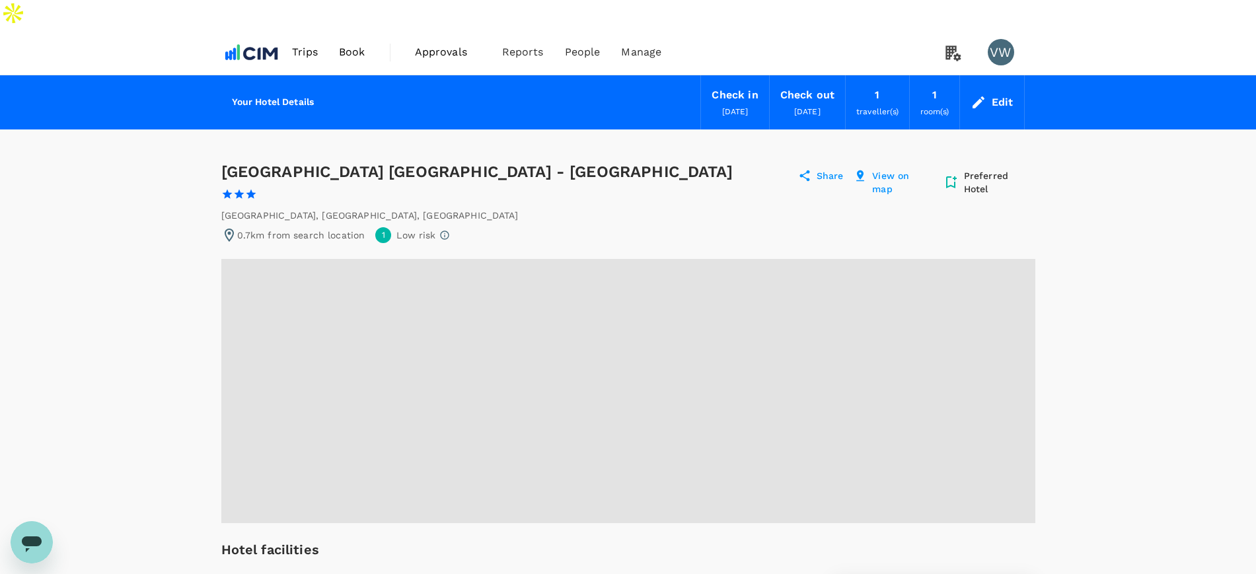
radio input "true"
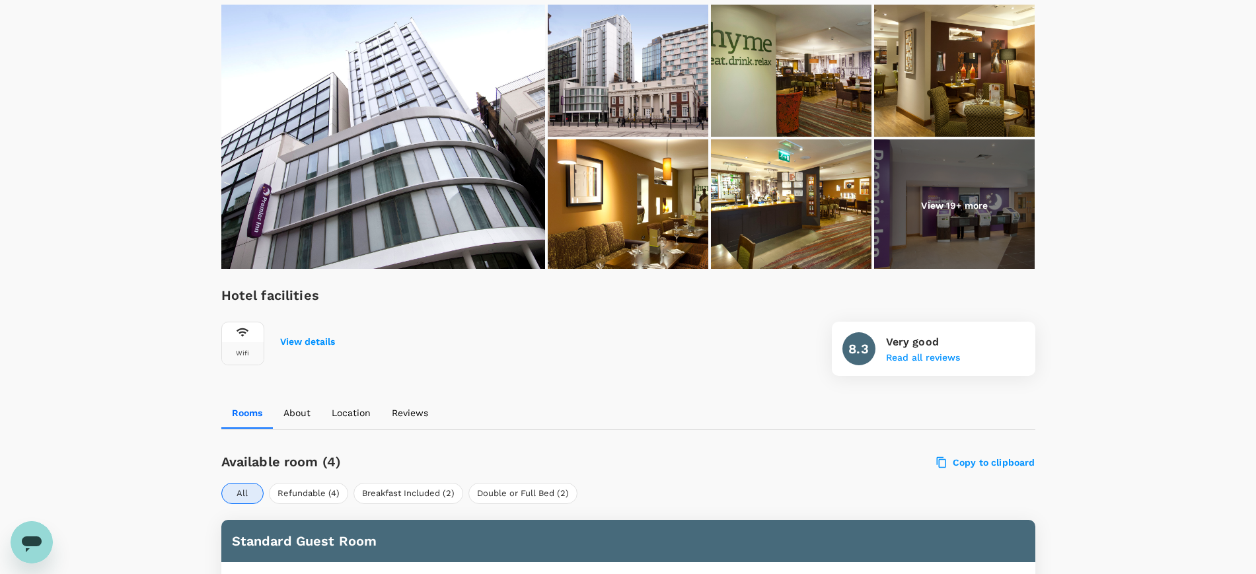
scroll to position [413, 0]
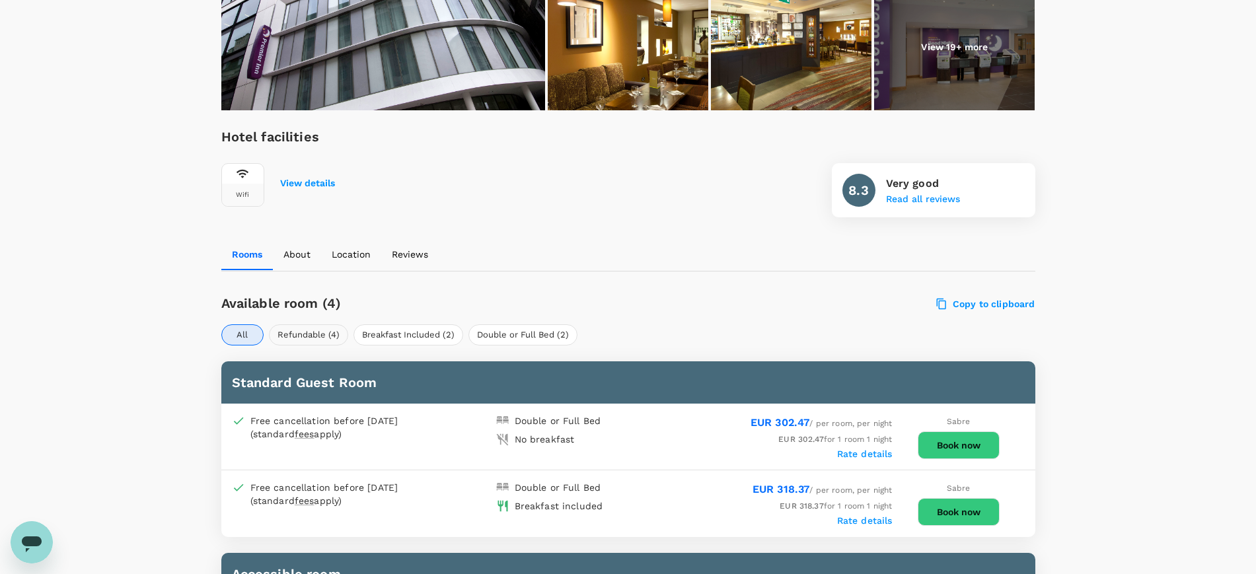
click at [332, 324] on button "Refundable (4)" at bounding box center [308, 334] width 79 height 21
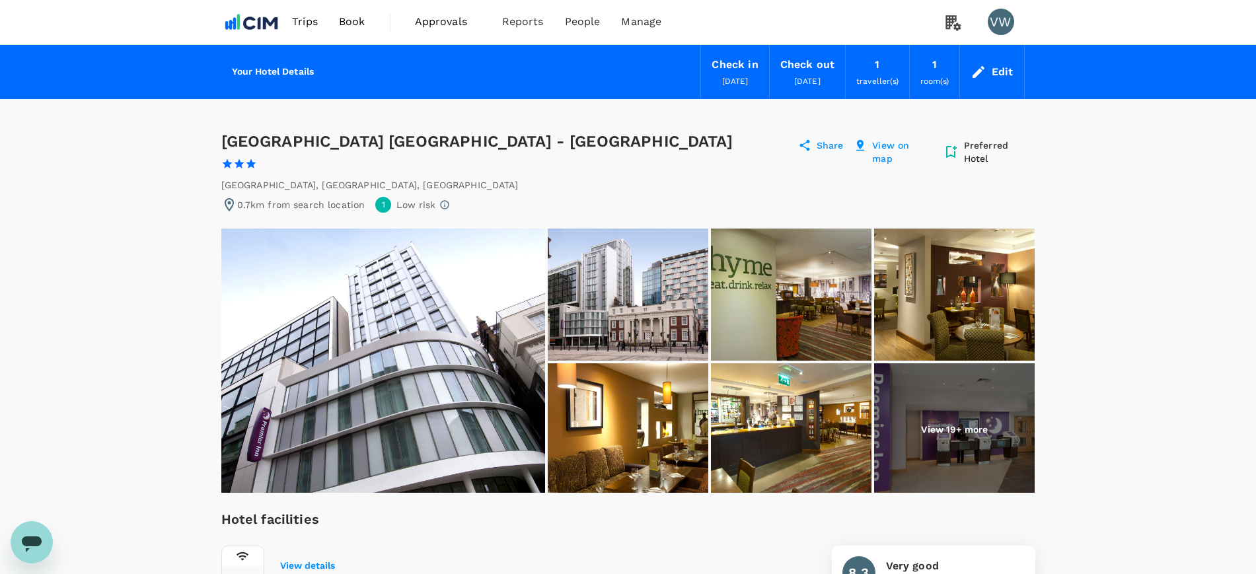
scroll to position [0, 0]
